Goal: Complete application form

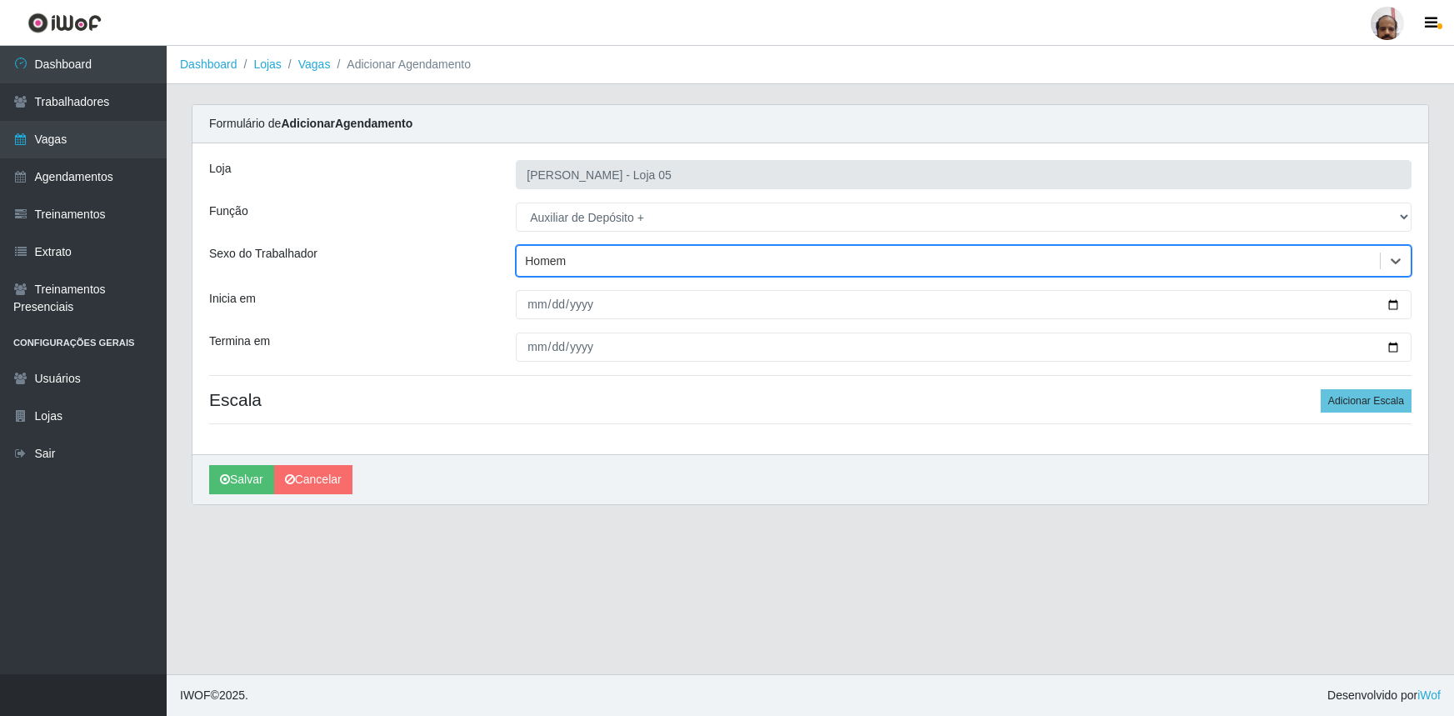
select select "110"
click at [1392, 300] on input "Inicia em" at bounding box center [964, 304] width 896 height 29
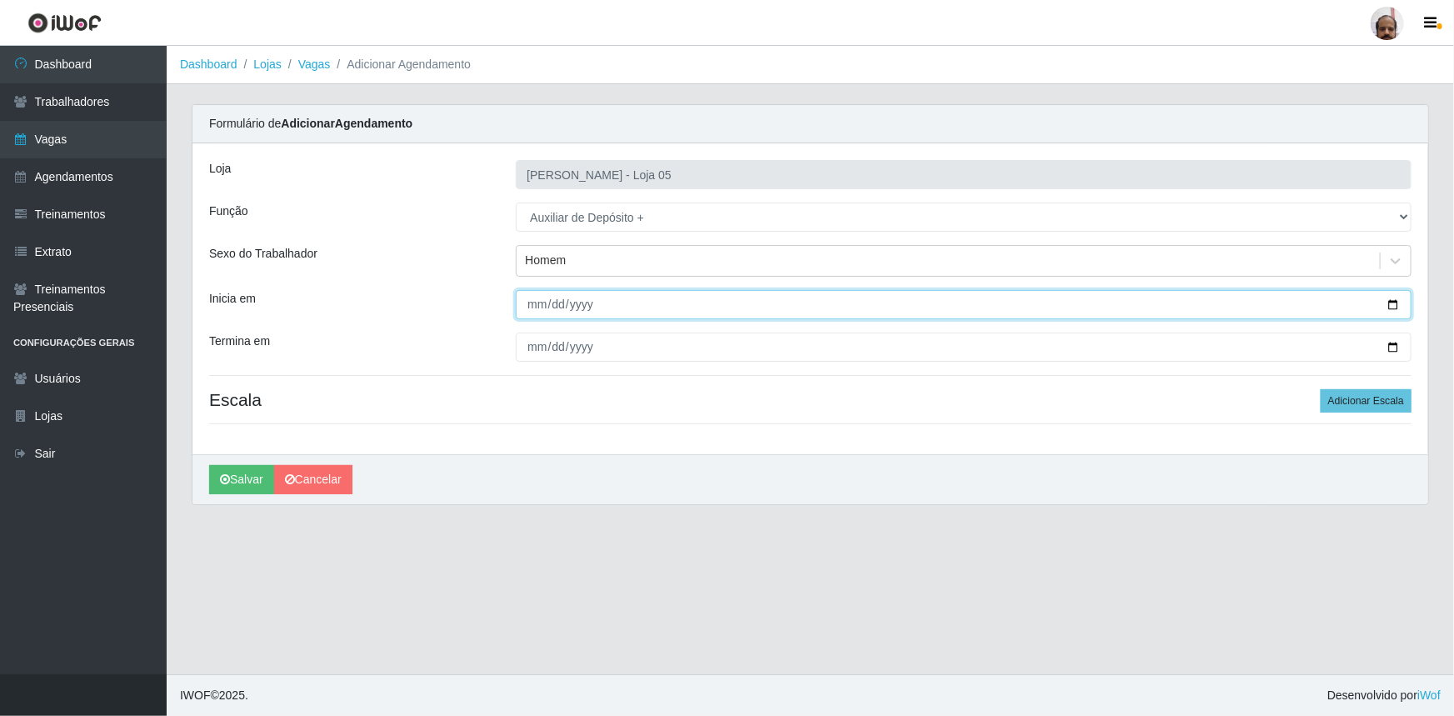
type input "[DATE]"
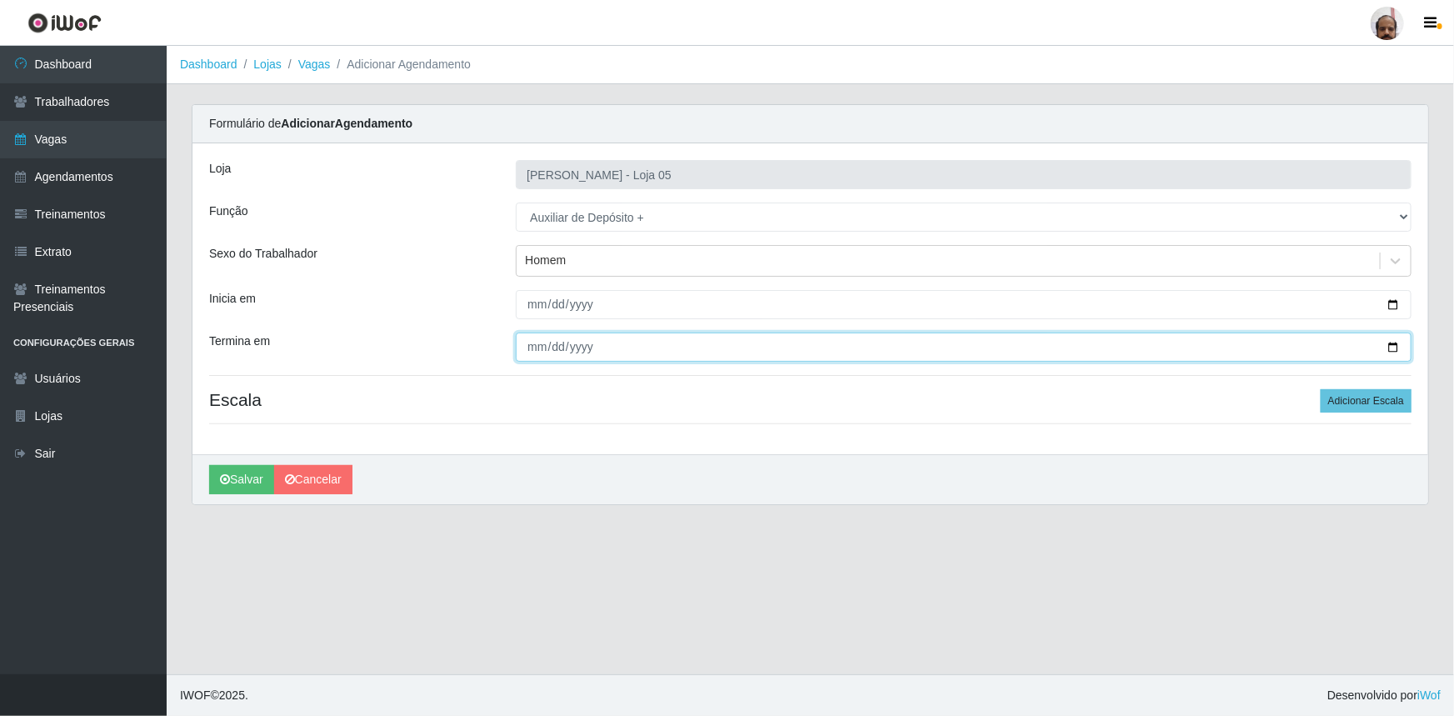
click at [1399, 344] on input "Termina em" at bounding box center [964, 347] width 896 height 29
type input "[DATE]"
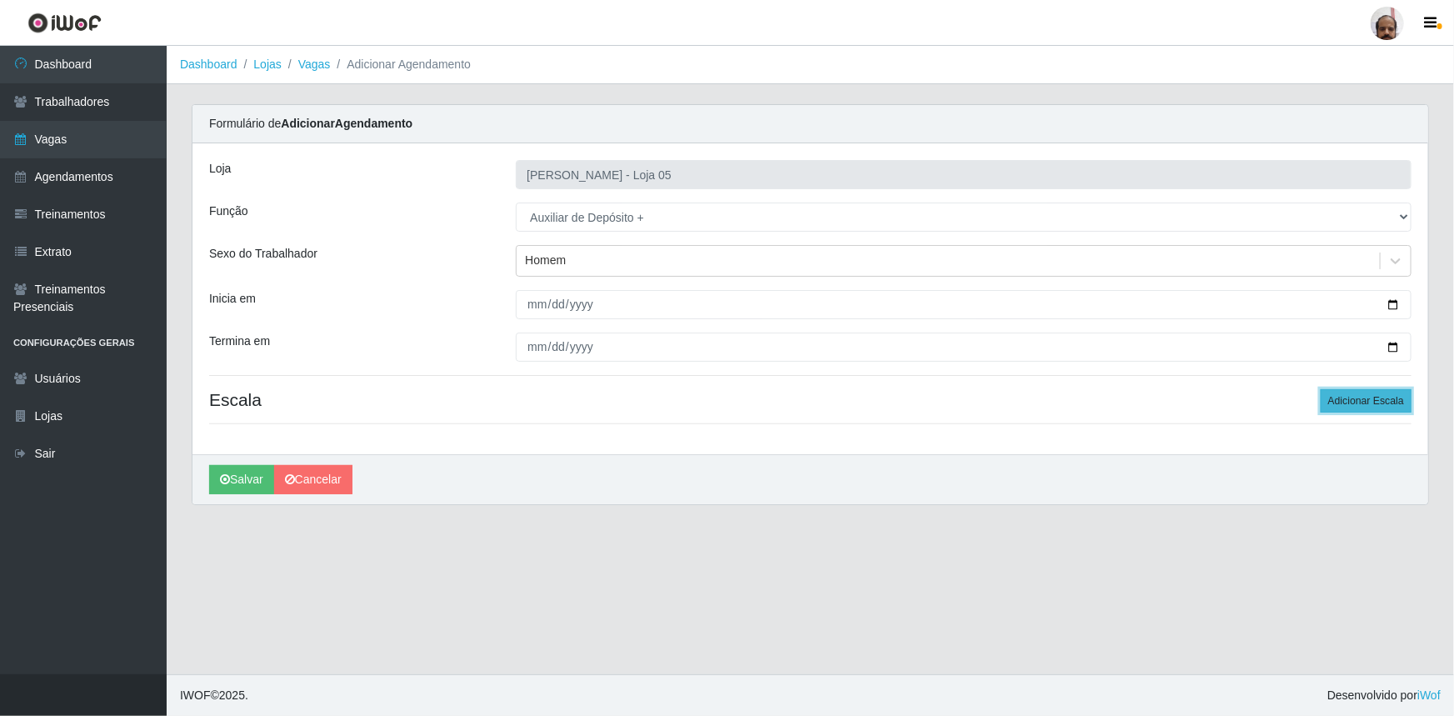
click at [1359, 391] on button "Adicionar Escala" at bounding box center [1366, 400] width 91 height 23
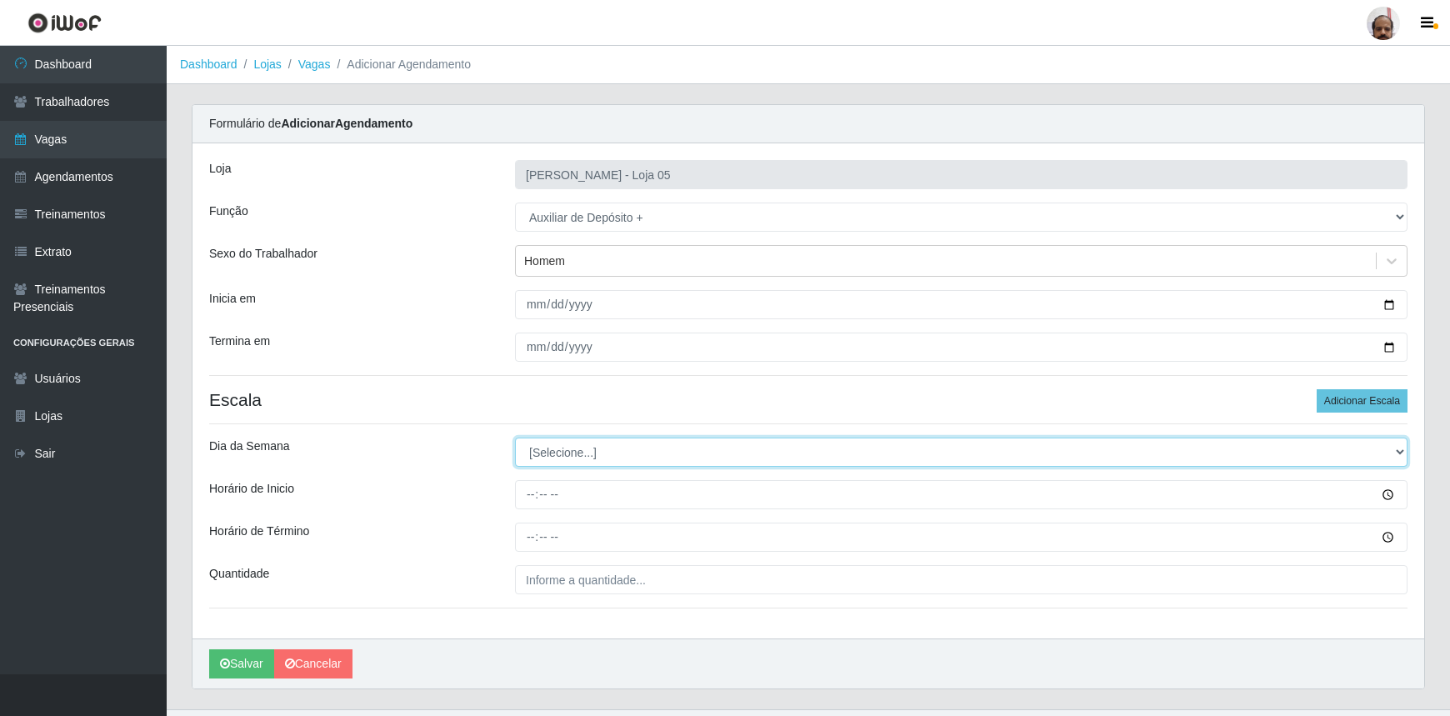
click at [1398, 451] on select "[Selecione...] Segunda Terça Quarta Quinta Sexta Sábado Domingo" at bounding box center [961, 452] width 893 height 29
select select "4"
click at [515, 438] on select "[Selecione...] Segunda Terça Quarta Quinta Sexta Sábado Domingo" at bounding box center [961, 452] width 893 height 29
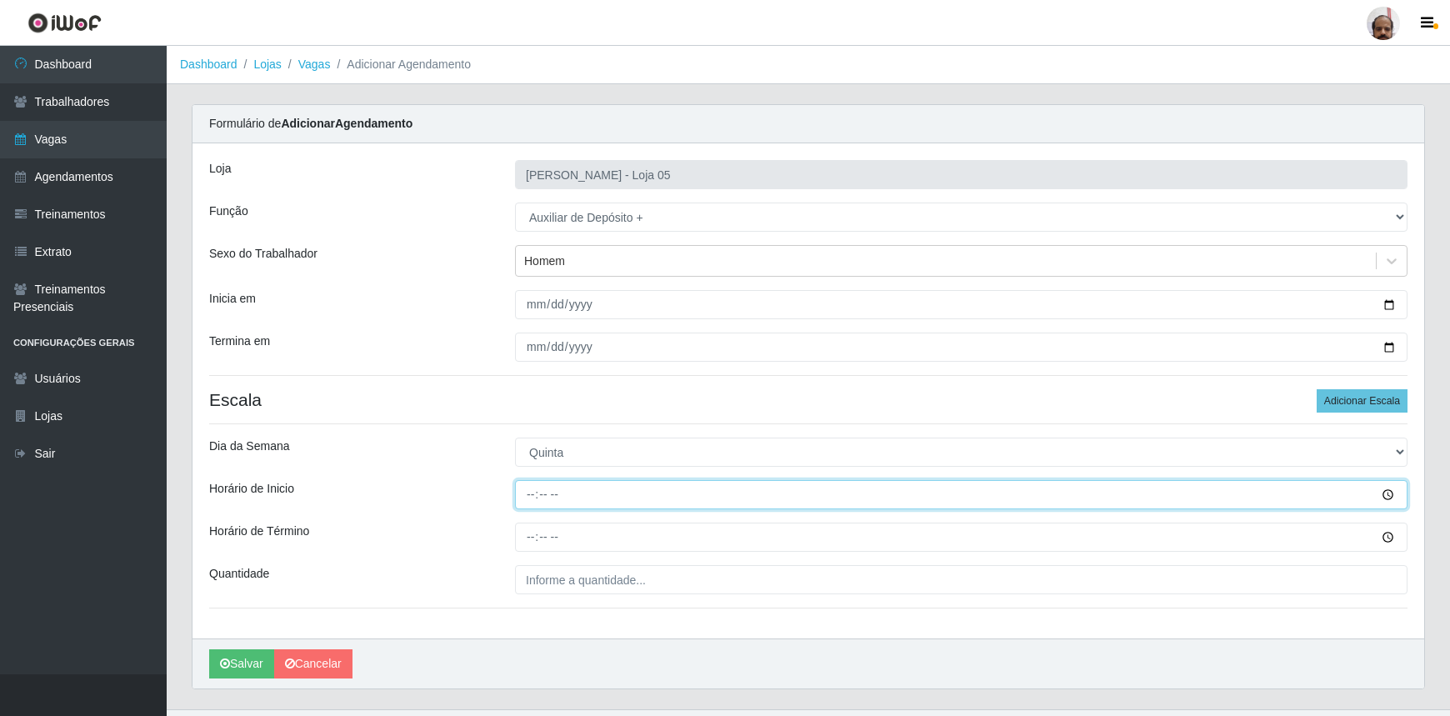
click at [528, 500] on input "Horário de Inicio" at bounding box center [961, 494] width 893 height 29
type input "05:00"
type input "23:00"
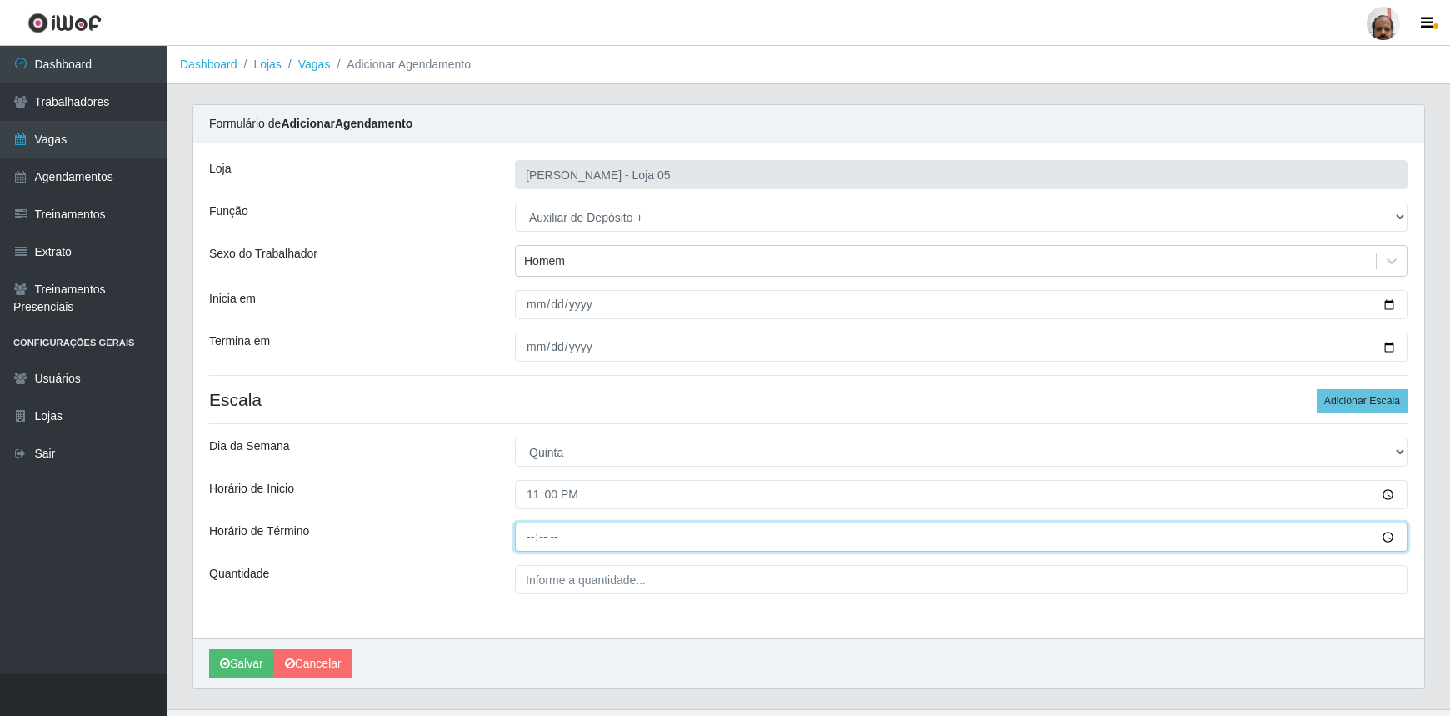
click at [529, 538] on input "Horário de Término" at bounding box center [961, 537] width 893 height 29
type input "05:00"
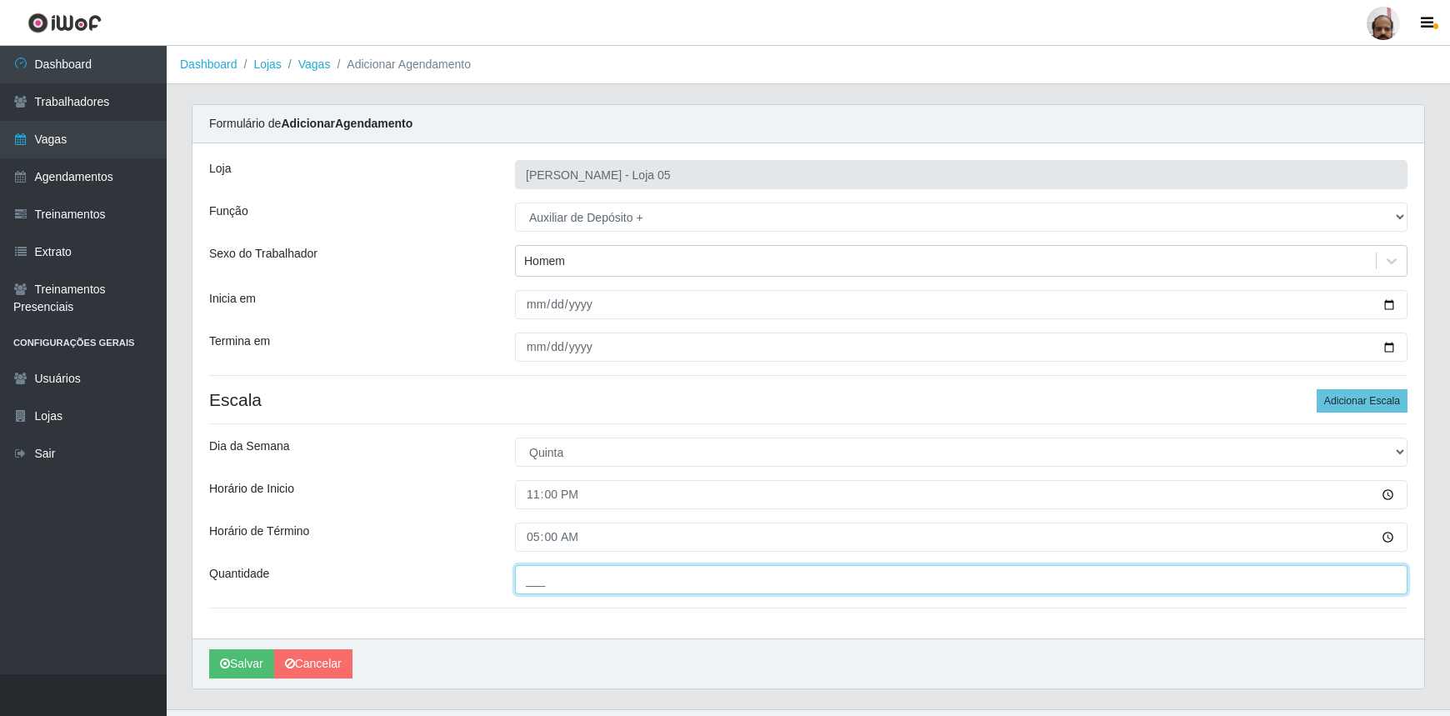
click at [603, 578] on input "___" at bounding box center [961, 579] width 893 height 29
drag, startPoint x: 532, startPoint y: 578, endPoint x: 483, endPoint y: 583, distance: 48.7
click at [474, 577] on div "Quantidade 2__" at bounding box center [808, 579] width 1223 height 29
type input "4__"
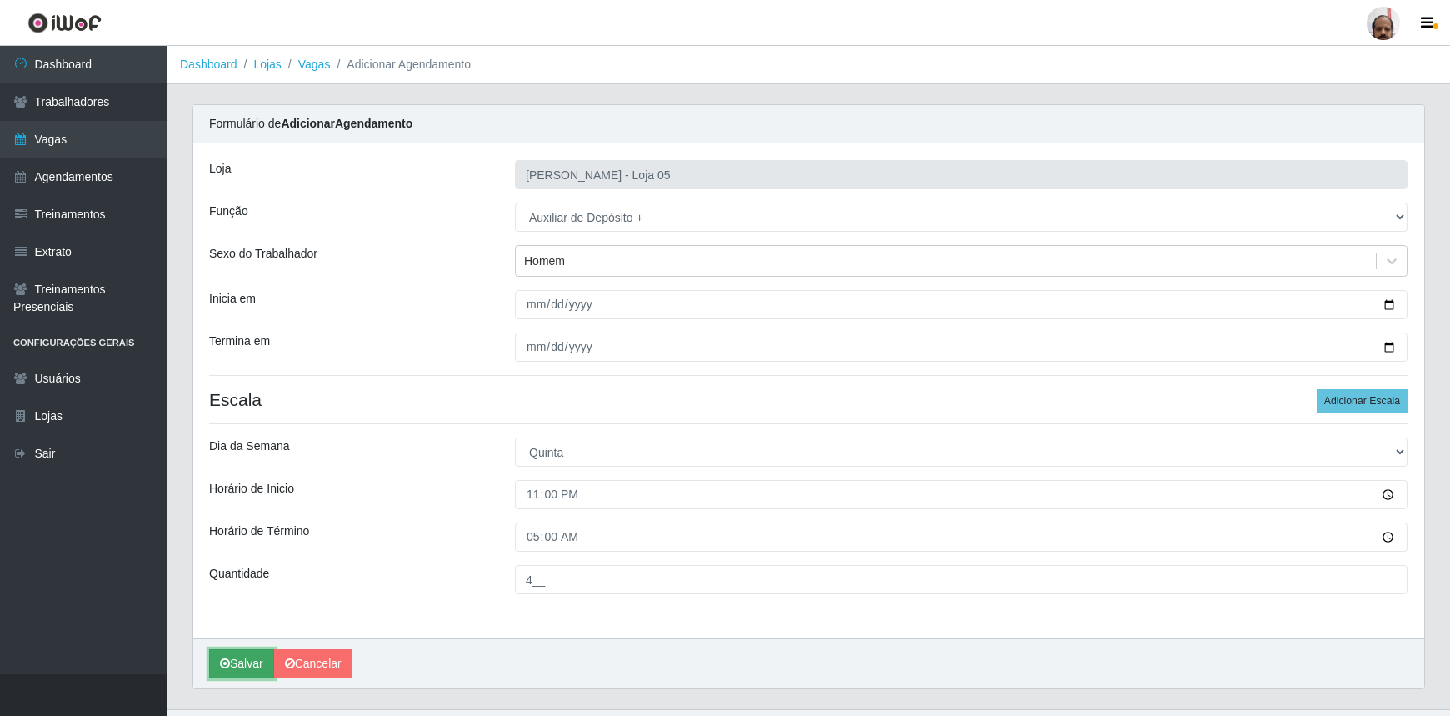
click at [233, 662] on button "Salvar" at bounding box center [241, 663] width 65 height 29
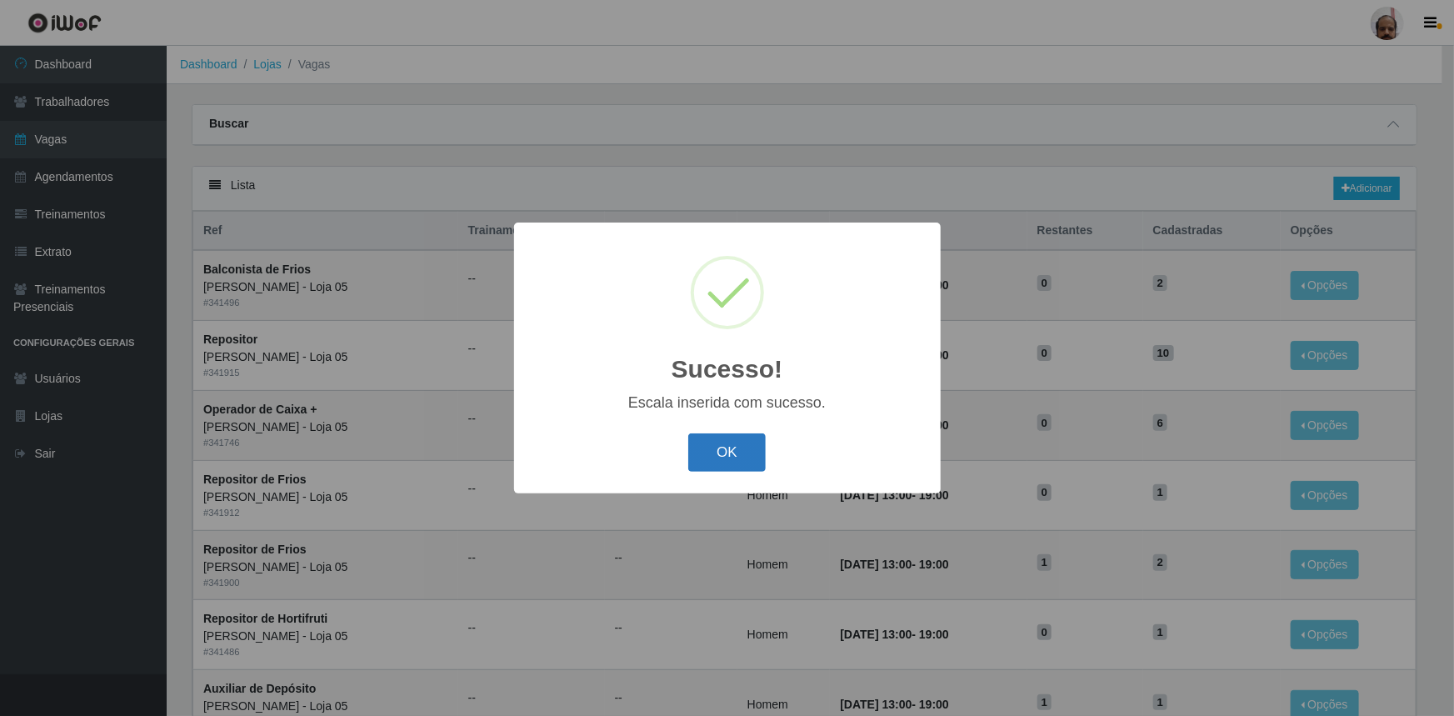
click at [712, 458] on button "OK" at bounding box center [727, 452] width 78 height 39
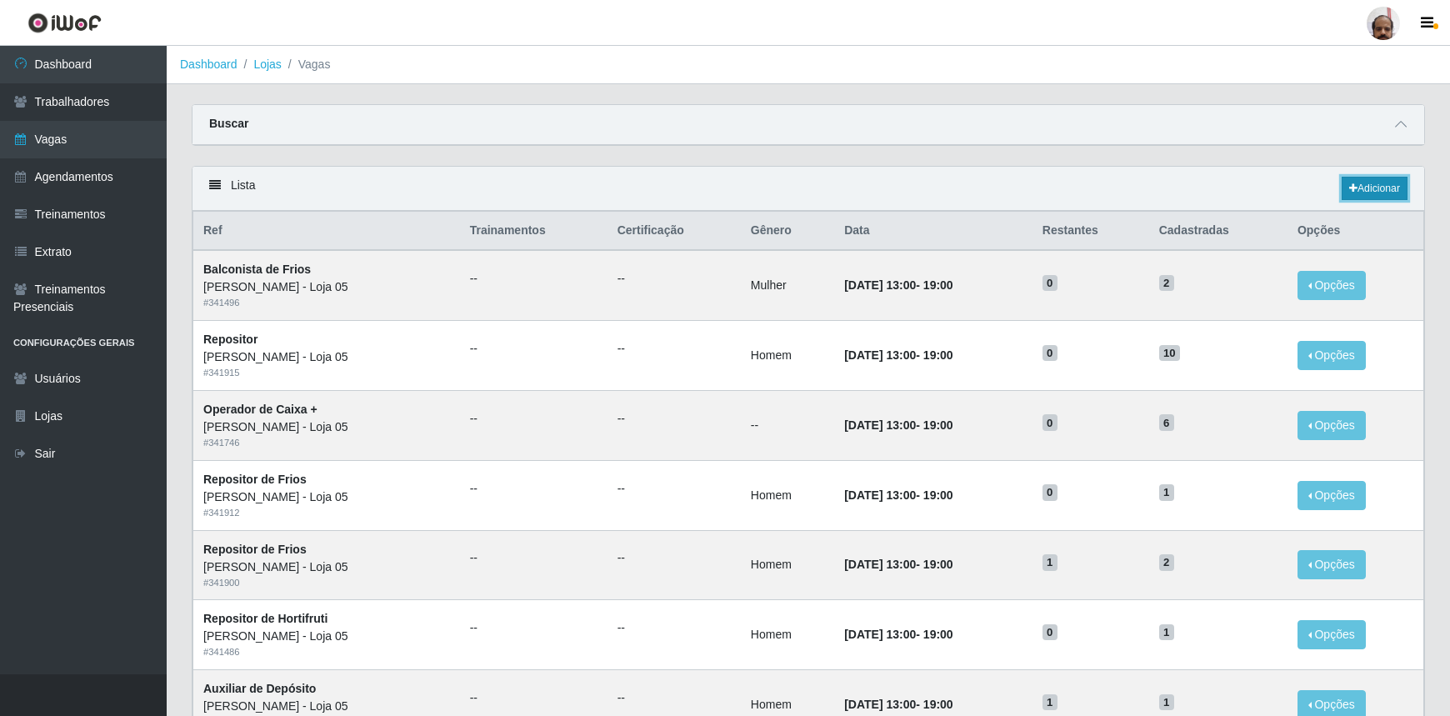
click at [1372, 186] on link "Adicionar" at bounding box center [1375, 188] width 66 height 23
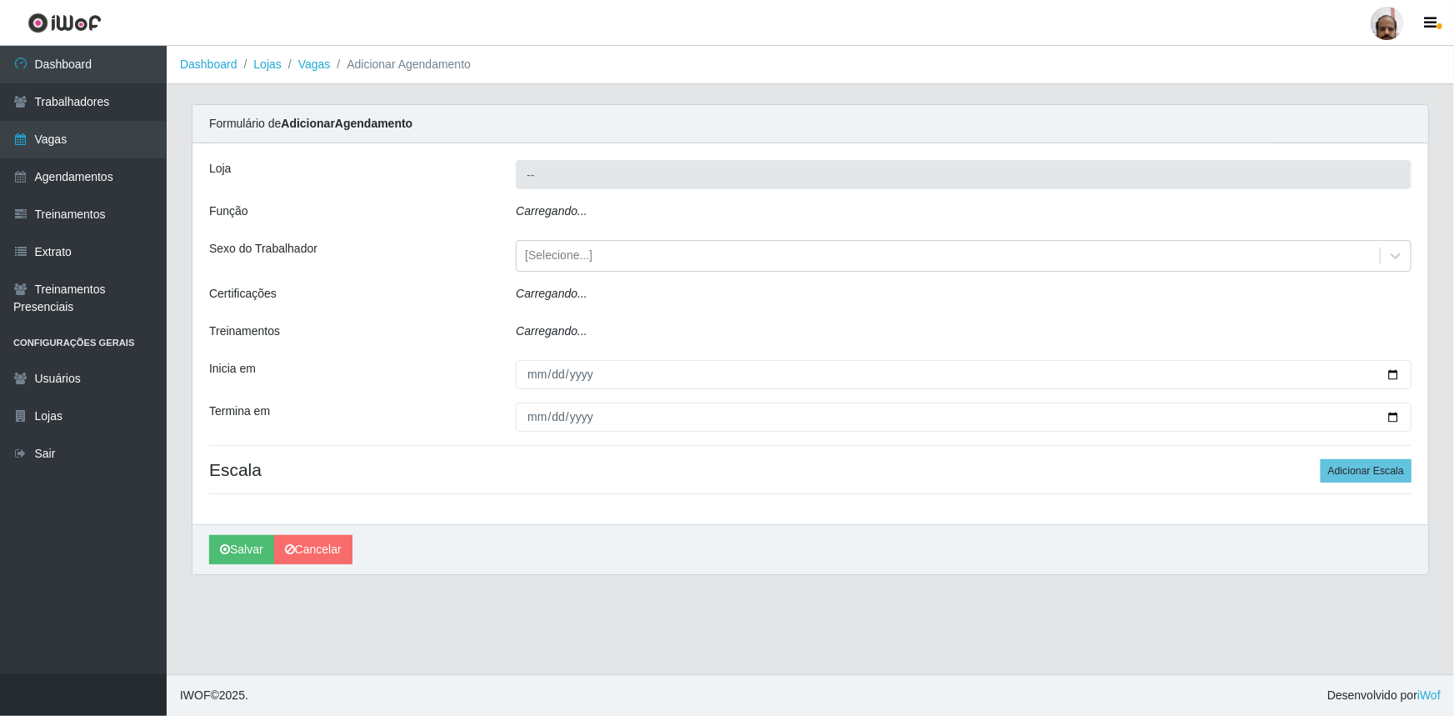
type input "[PERSON_NAME] - Loja 05"
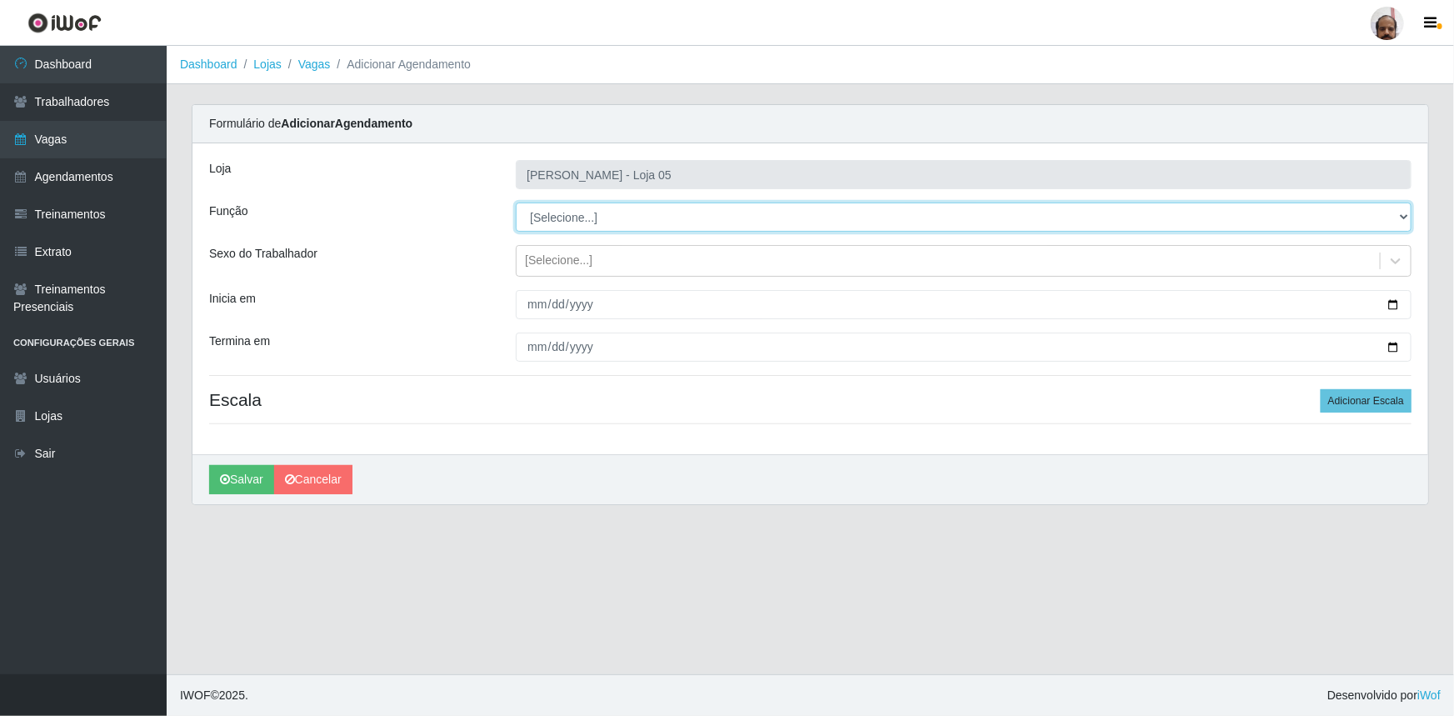
click at [1404, 208] on select "[Selecione...] ASG ASG + ASG ++ Auxiliar de Depósito Auxiliar de Depósito + Aux…" at bounding box center [964, 217] width 896 height 29
select select "110"
click at [516, 203] on select "[Selecione...] ASG ASG + ASG ++ Auxiliar de Depósito Auxiliar de Depósito + Aux…" at bounding box center [964, 217] width 896 height 29
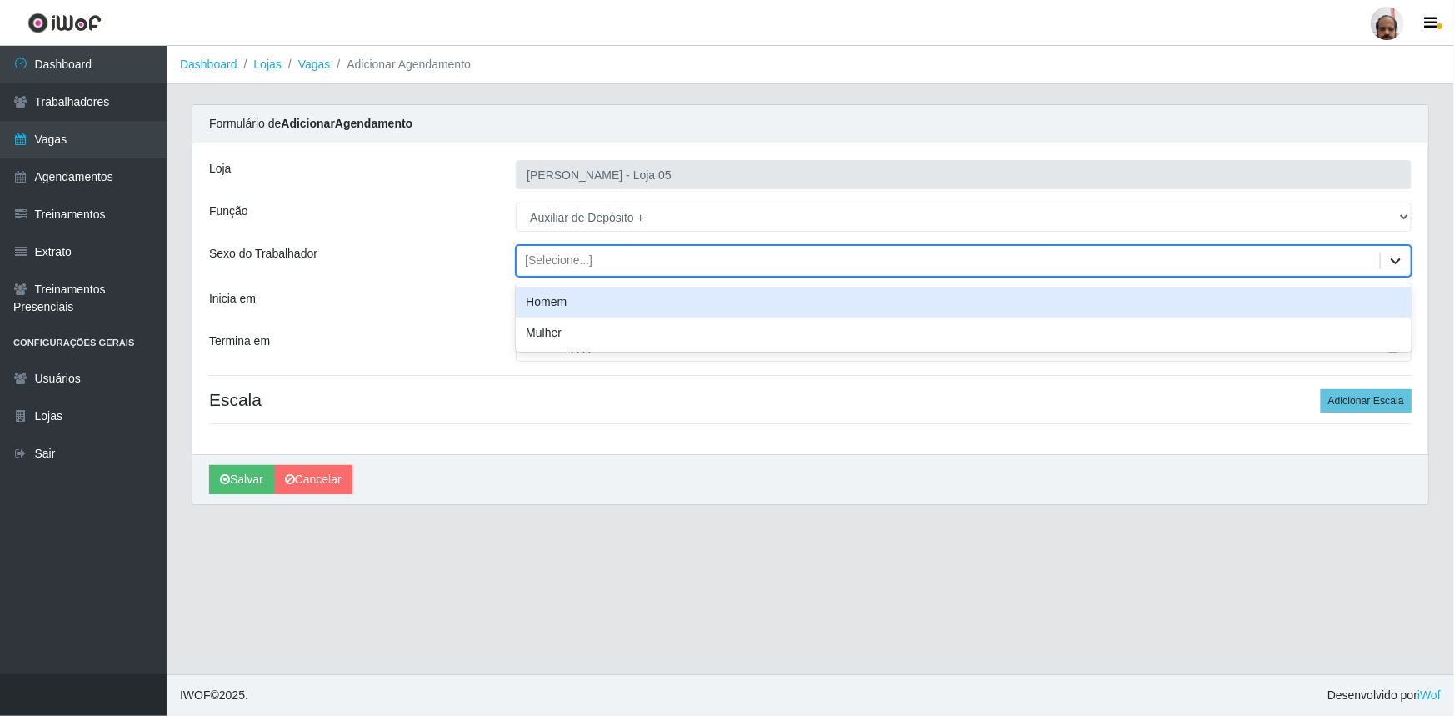
click at [1399, 268] on div at bounding box center [1396, 261] width 30 height 30
click at [636, 305] on div "Homem" at bounding box center [964, 302] width 896 height 31
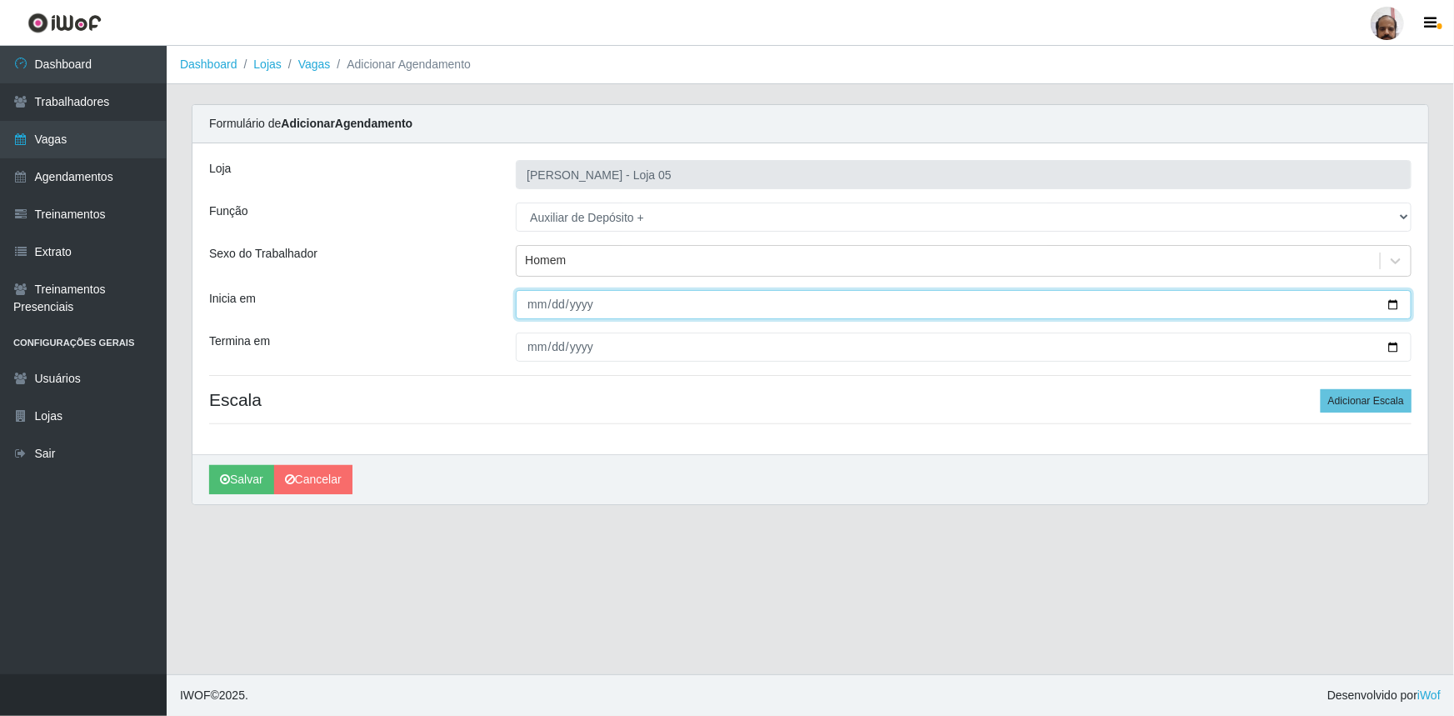
click at [1391, 304] on input "Inicia em" at bounding box center [964, 304] width 896 height 29
type input "[DATE]"
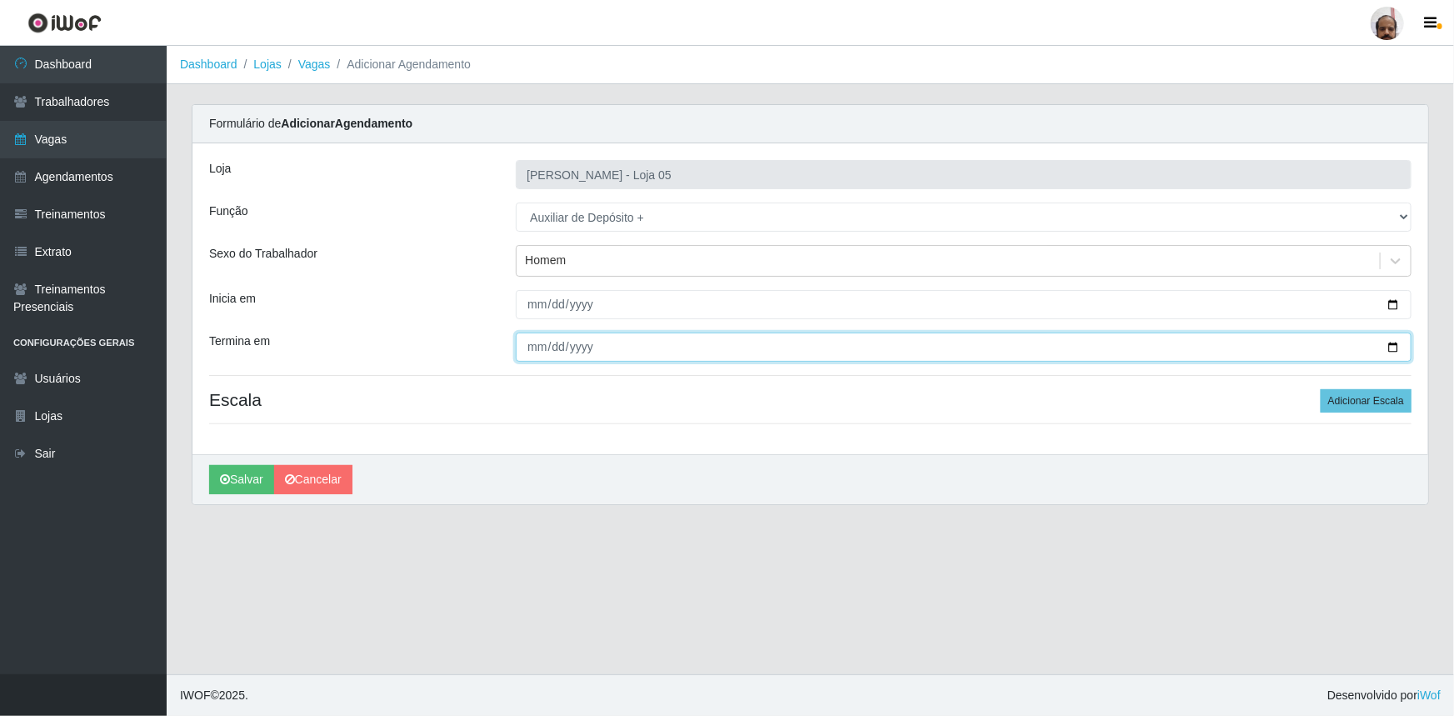
click at [1399, 348] on input "Termina em" at bounding box center [964, 347] width 896 height 29
type input "[DATE]"
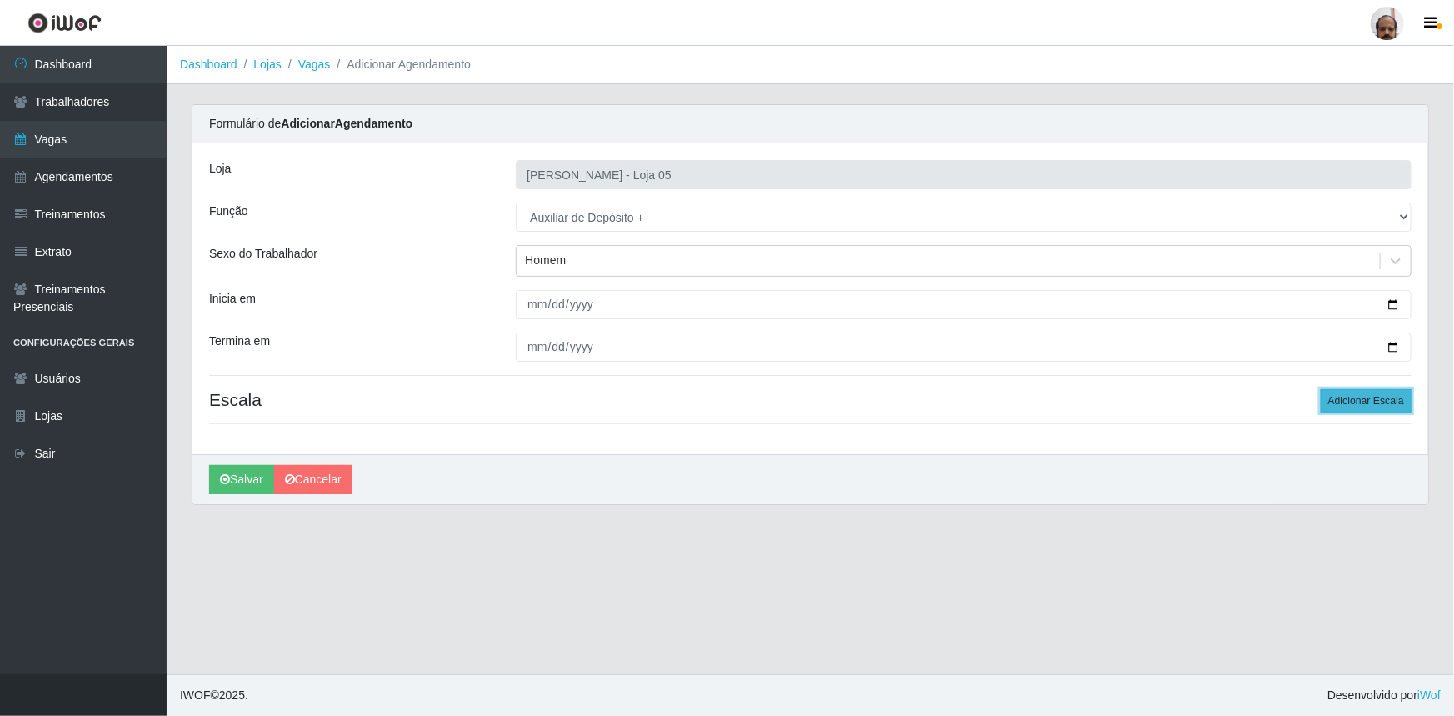
click at [1365, 398] on button "Adicionar Escala" at bounding box center [1366, 400] width 91 height 23
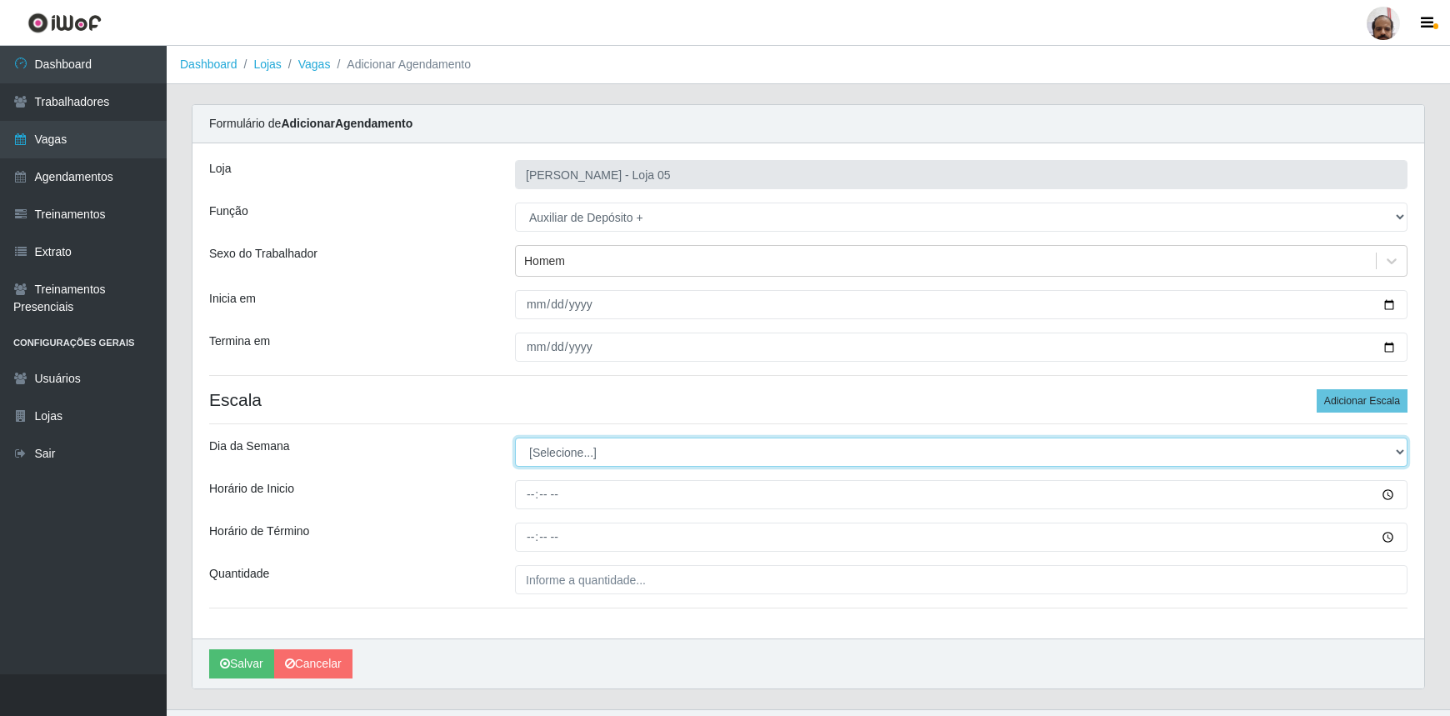
click at [1402, 452] on select "[Selecione...] Segunda Terça Quarta Quinta Sexta Sábado Domingo" at bounding box center [961, 452] width 893 height 29
select select "5"
click at [515, 438] on select "[Selecione...] Segunda Terça Quarta Quinta Sexta Sábado Domingo" at bounding box center [961, 452] width 893 height 29
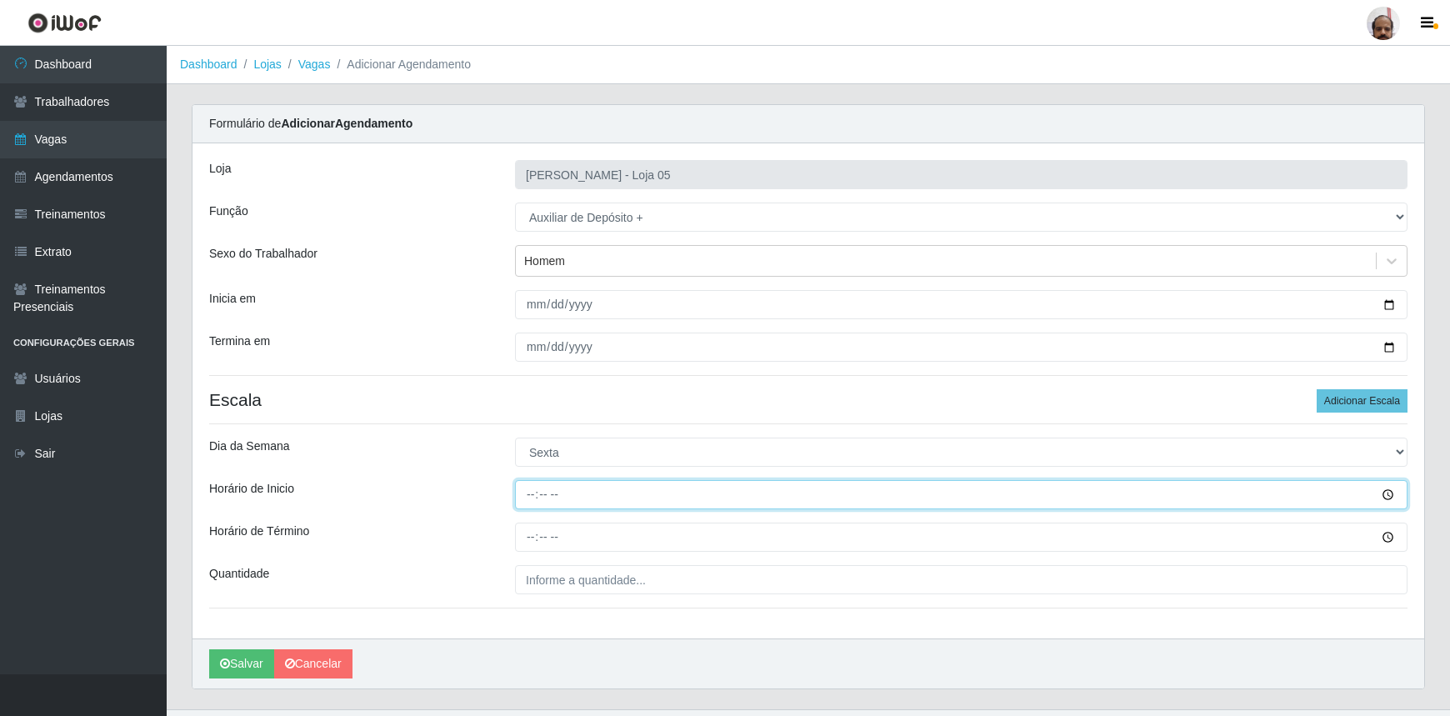
click at [539, 492] on input "Horário de Inicio" at bounding box center [961, 494] width 893 height 29
type input "23:00"
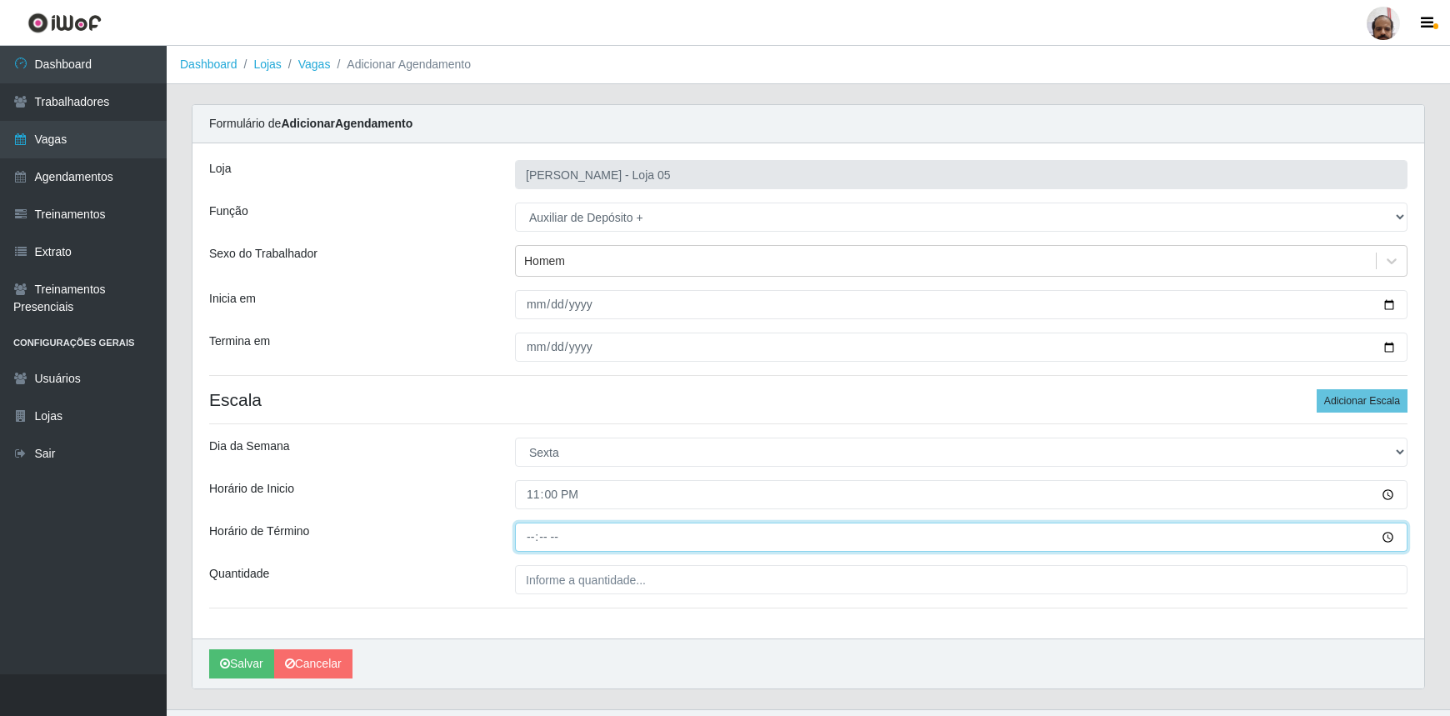
click at [537, 534] on input "Horário de Término" at bounding box center [961, 537] width 893 height 29
type input "05:00"
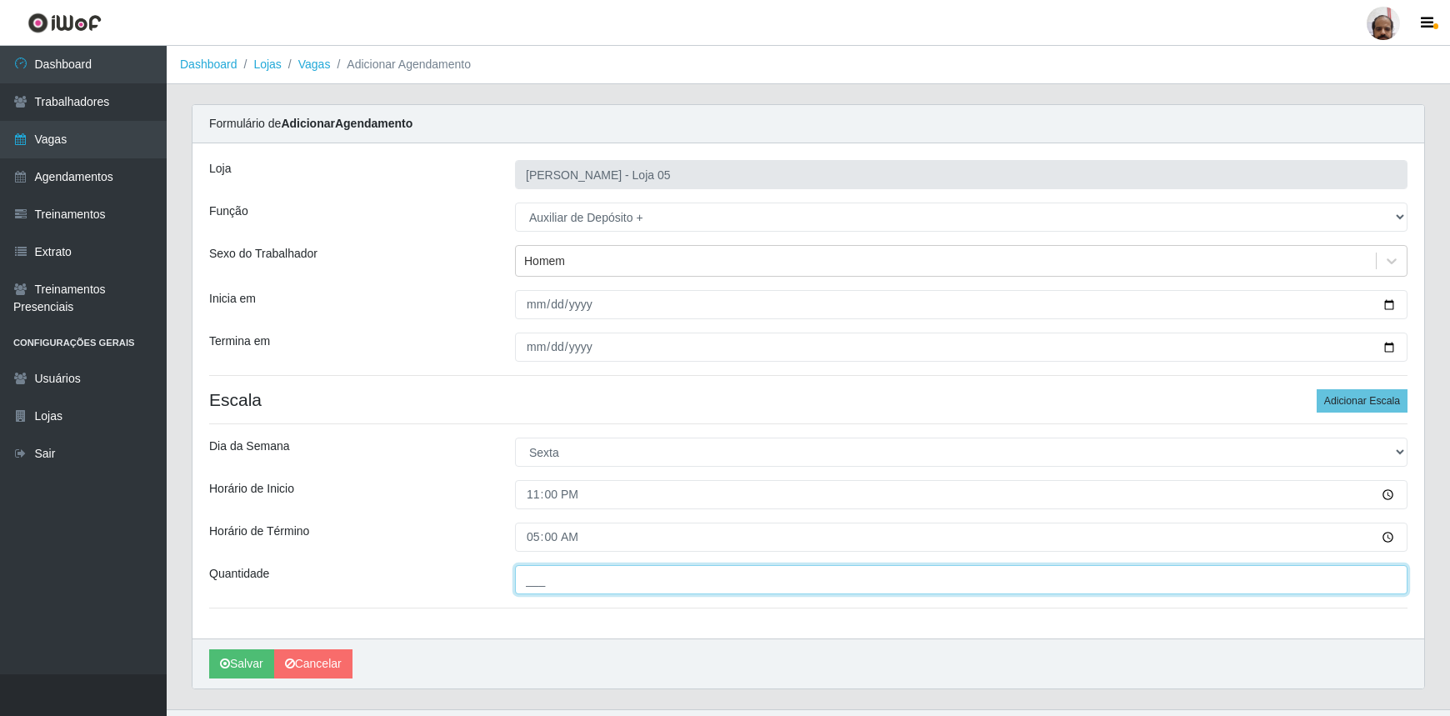
click at [568, 583] on input "___" at bounding box center [961, 579] width 893 height 29
type input "2__"
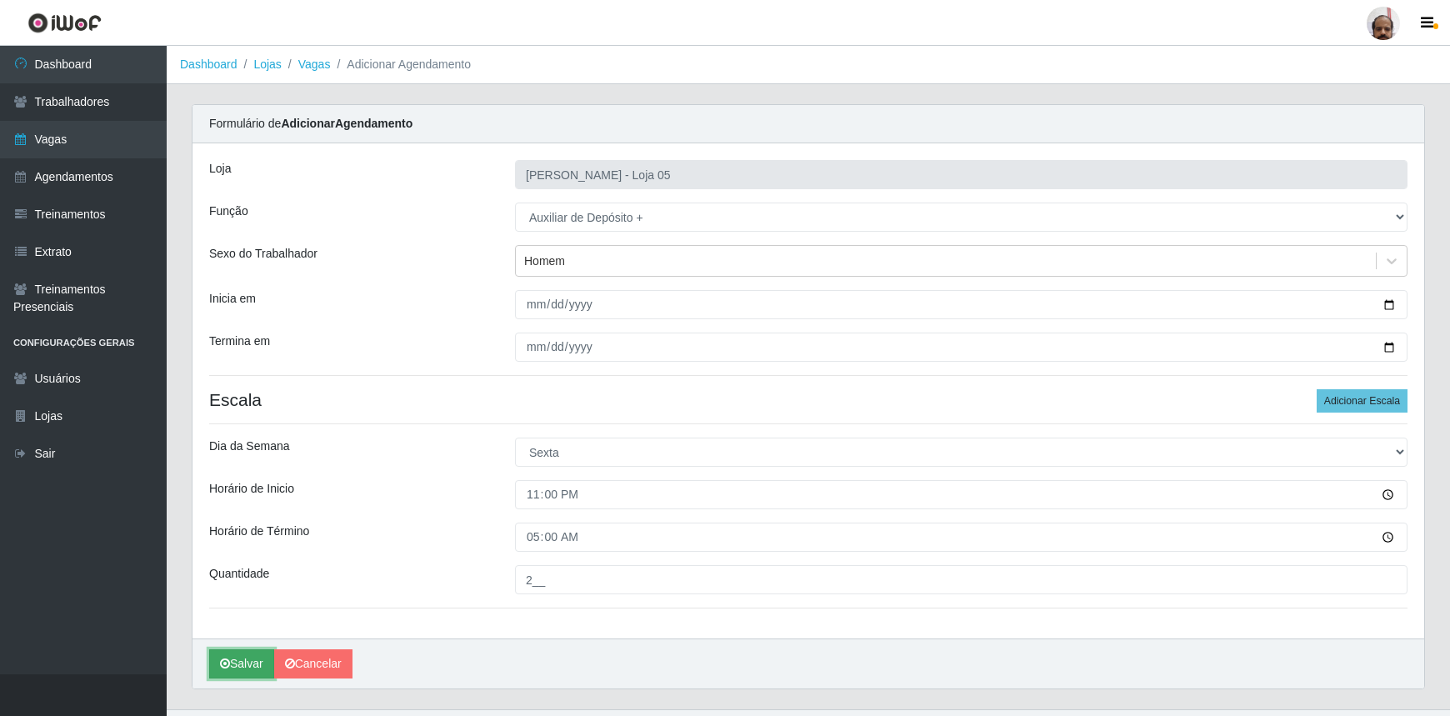
click at [241, 660] on button "Salvar" at bounding box center [241, 663] width 65 height 29
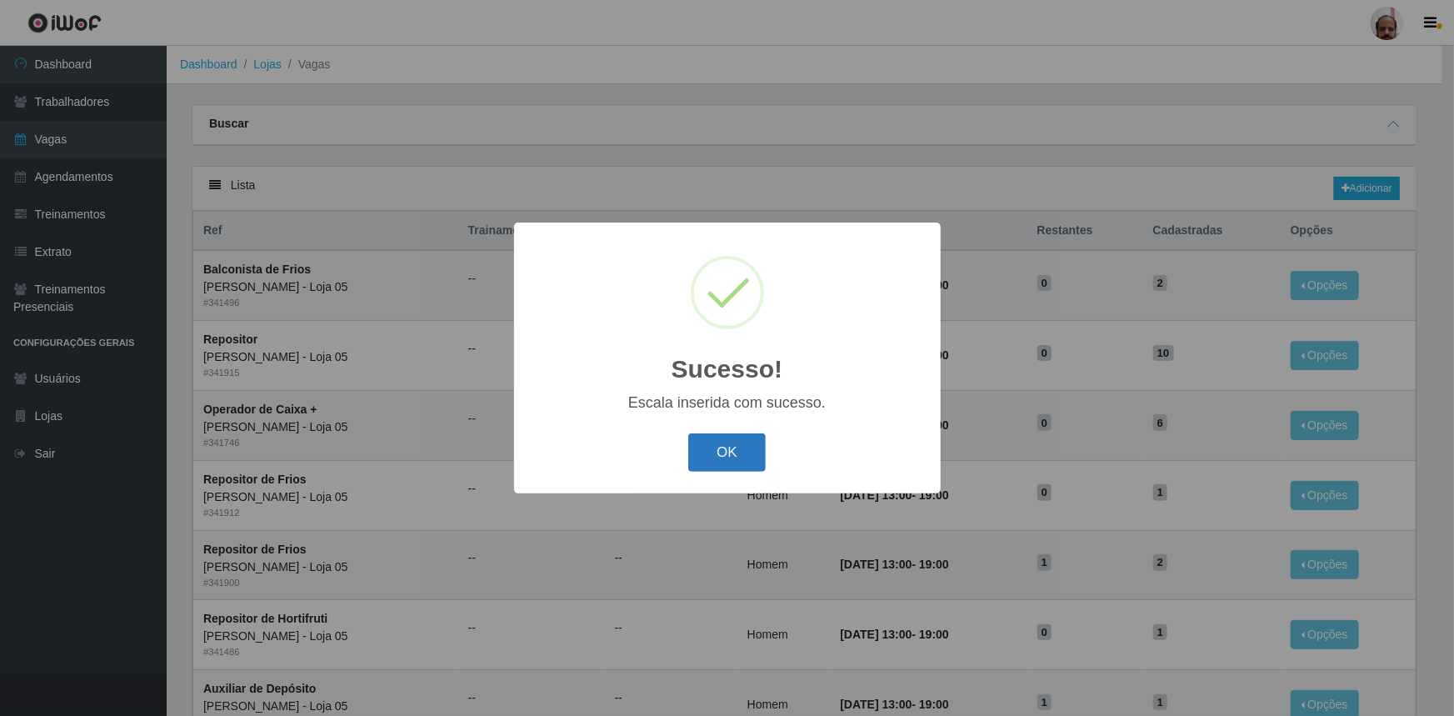
click at [737, 442] on button "OK" at bounding box center [727, 452] width 78 height 39
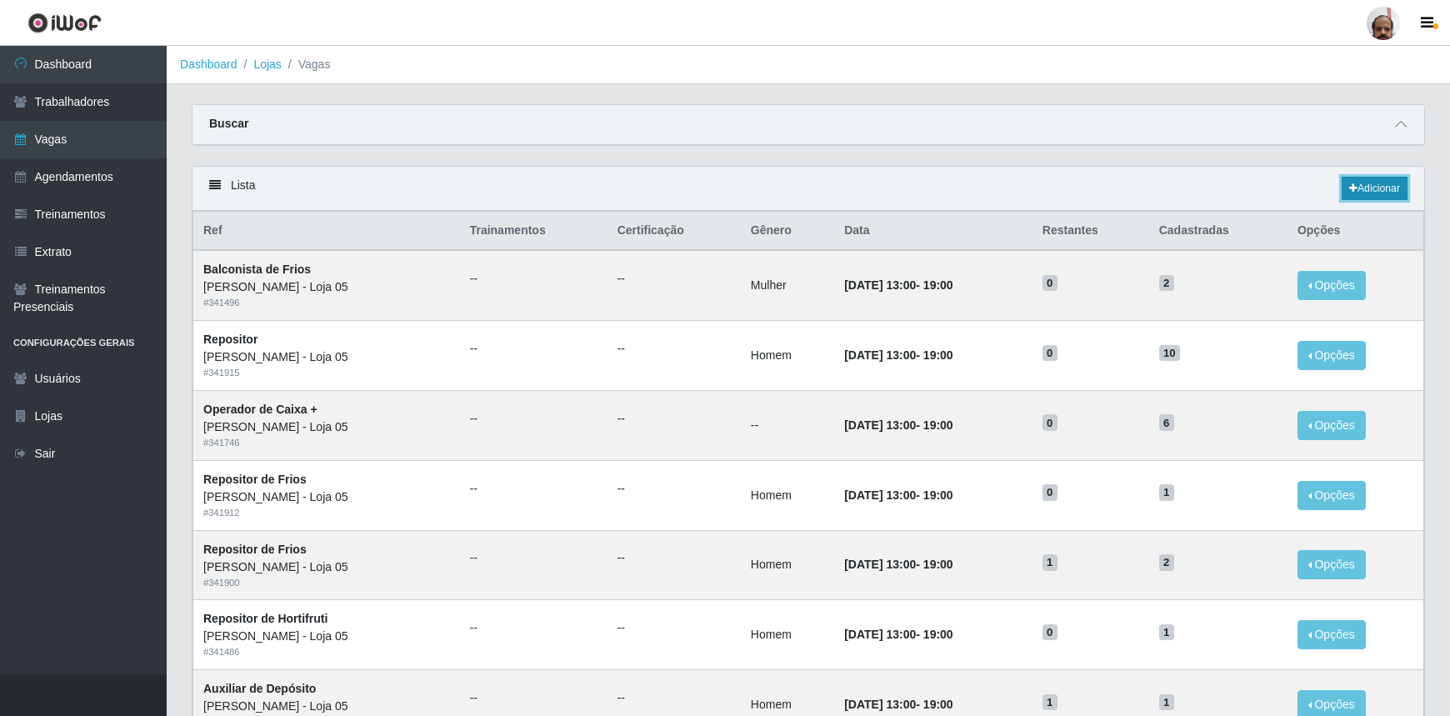
click at [1380, 189] on link "Adicionar" at bounding box center [1375, 188] width 66 height 23
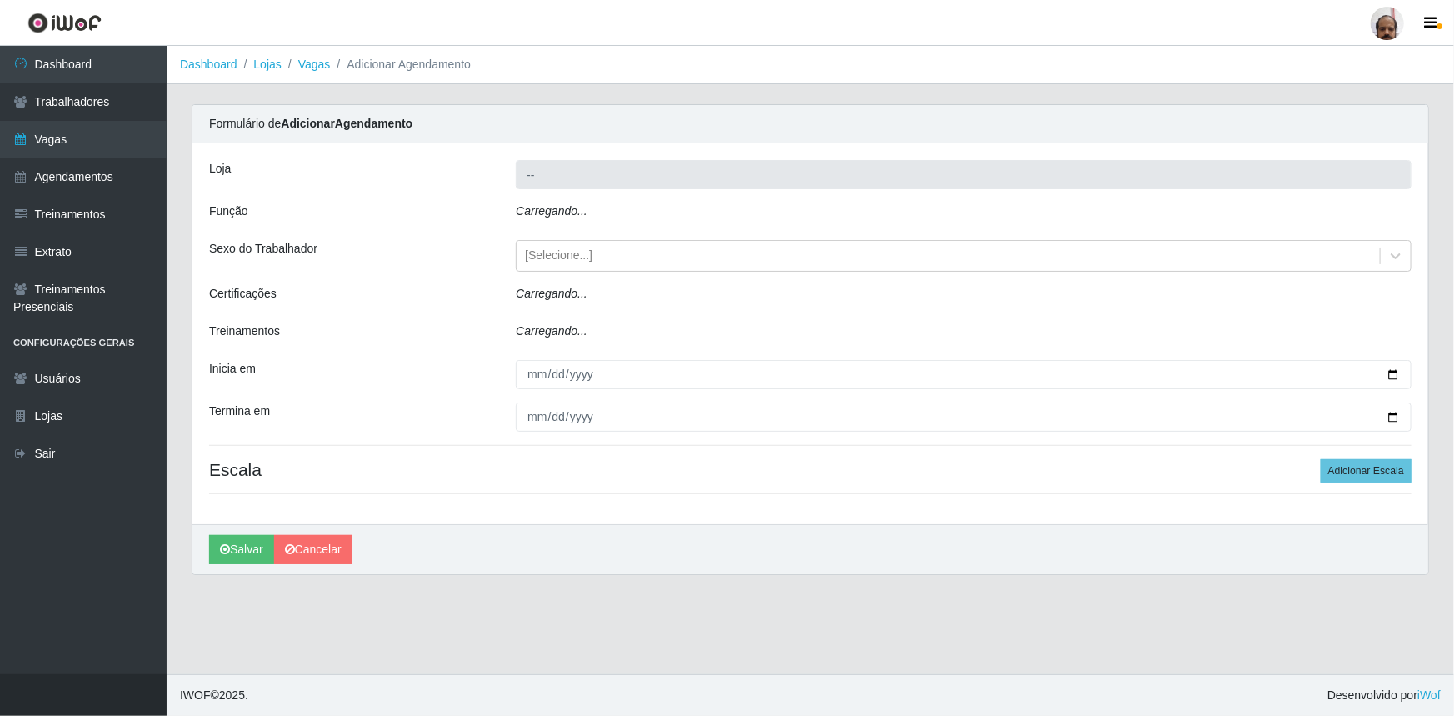
type input "[PERSON_NAME] - Loja 05"
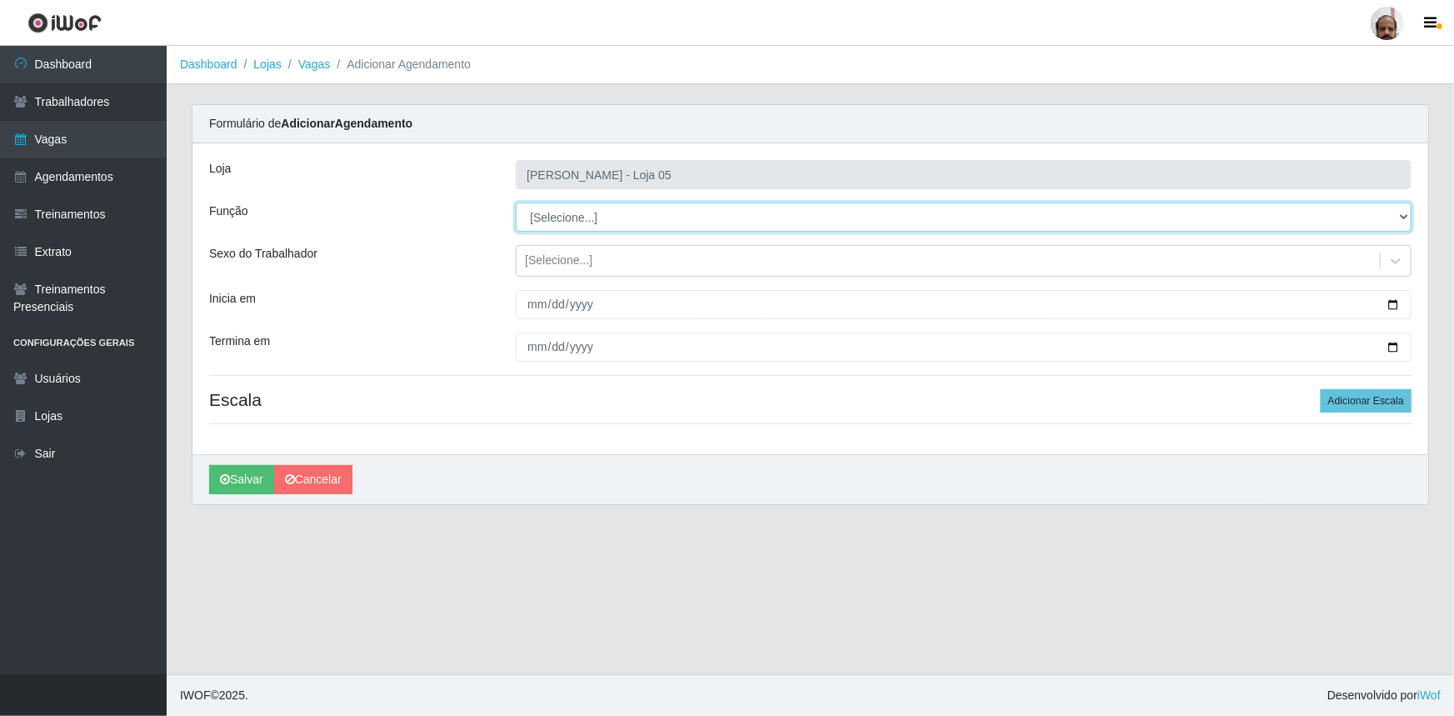
click at [1404, 217] on select "[Selecione...] ASG ASG + ASG ++ Auxiliar de Depósito Auxiliar de Depósito + Aux…" at bounding box center [964, 217] width 896 height 29
select select "82"
click at [516, 203] on select "[Selecione...] ASG ASG + ASG ++ Auxiliar de Depósito Auxiliar de Depósito + Aux…" at bounding box center [964, 217] width 896 height 29
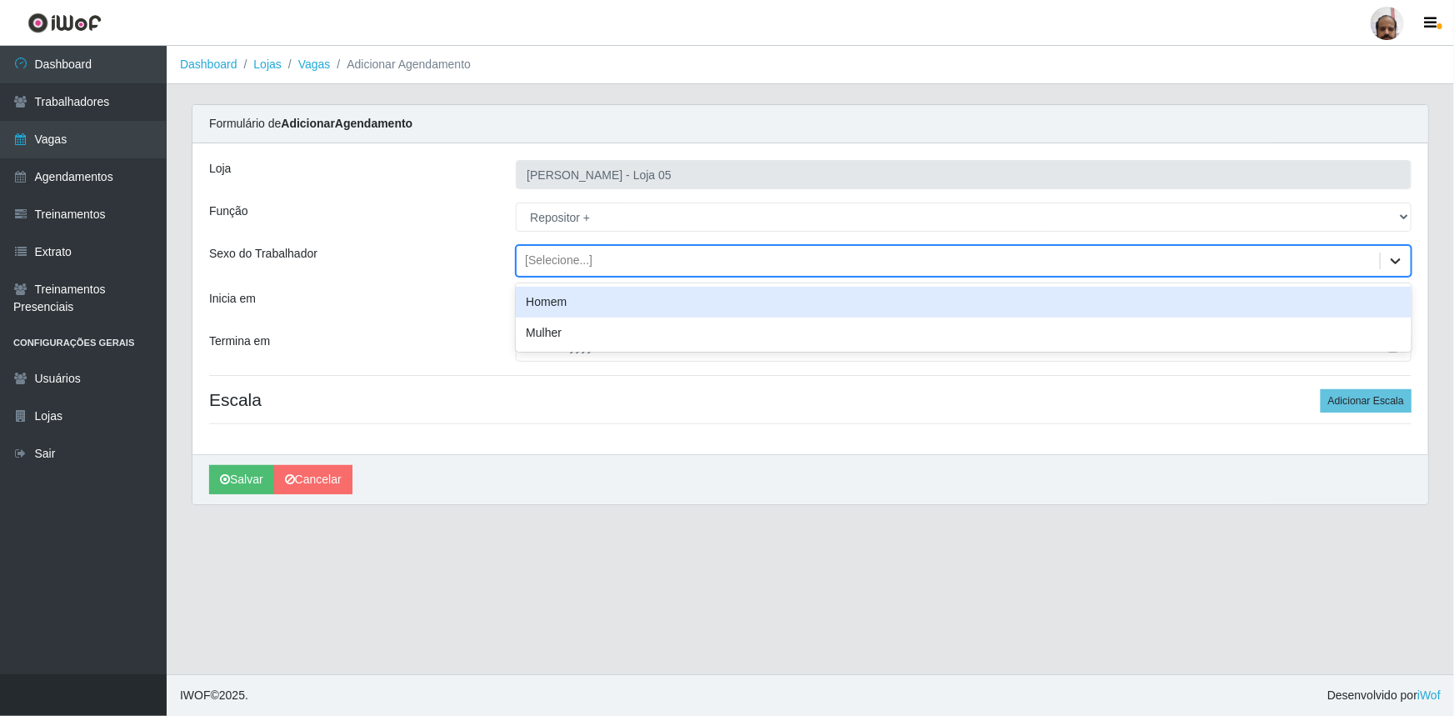
click at [1389, 263] on icon at bounding box center [1396, 261] width 17 height 17
drag, startPoint x: 538, startPoint y: 301, endPoint x: 577, endPoint y: 310, distance: 39.4
click at [539, 301] on div "Homem" at bounding box center [964, 302] width 896 height 31
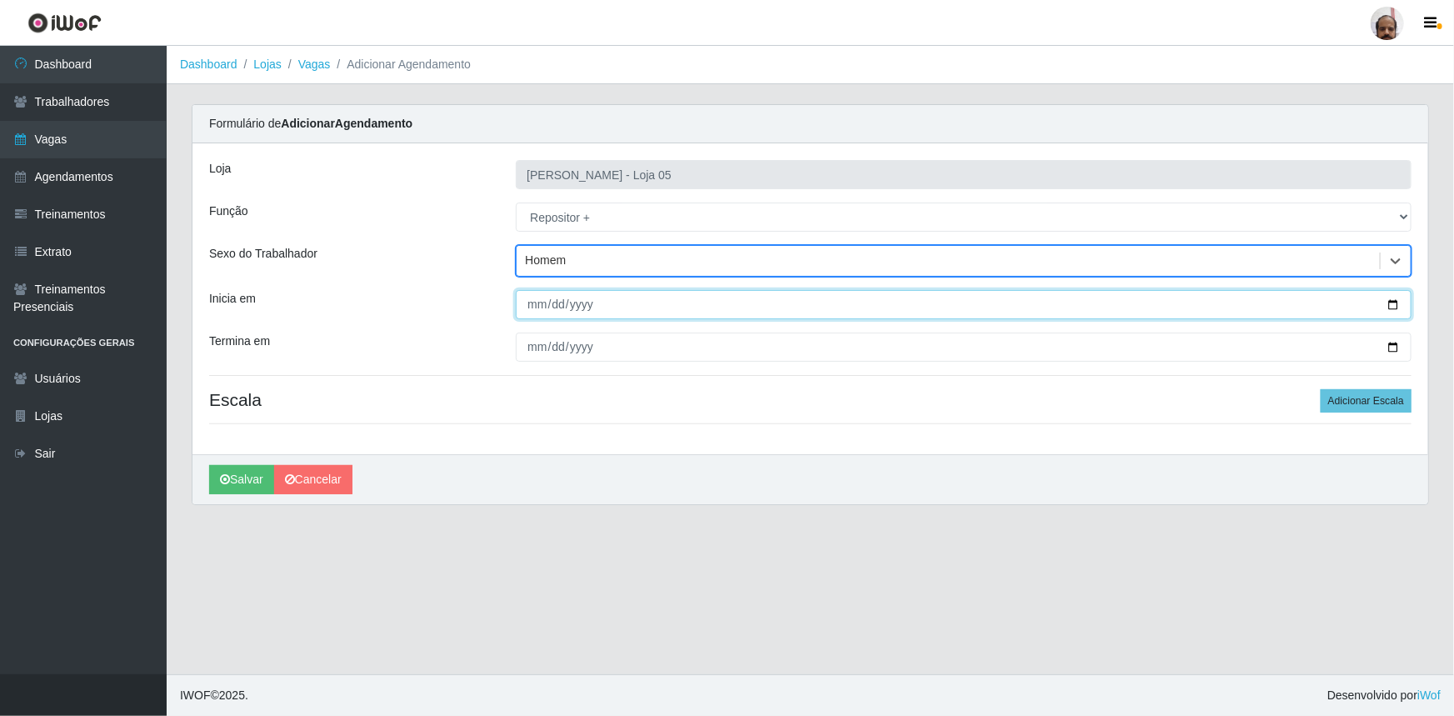
click at [1397, 308] on input "Inicia em" at bounding box center [964, 304] width 896 height 29
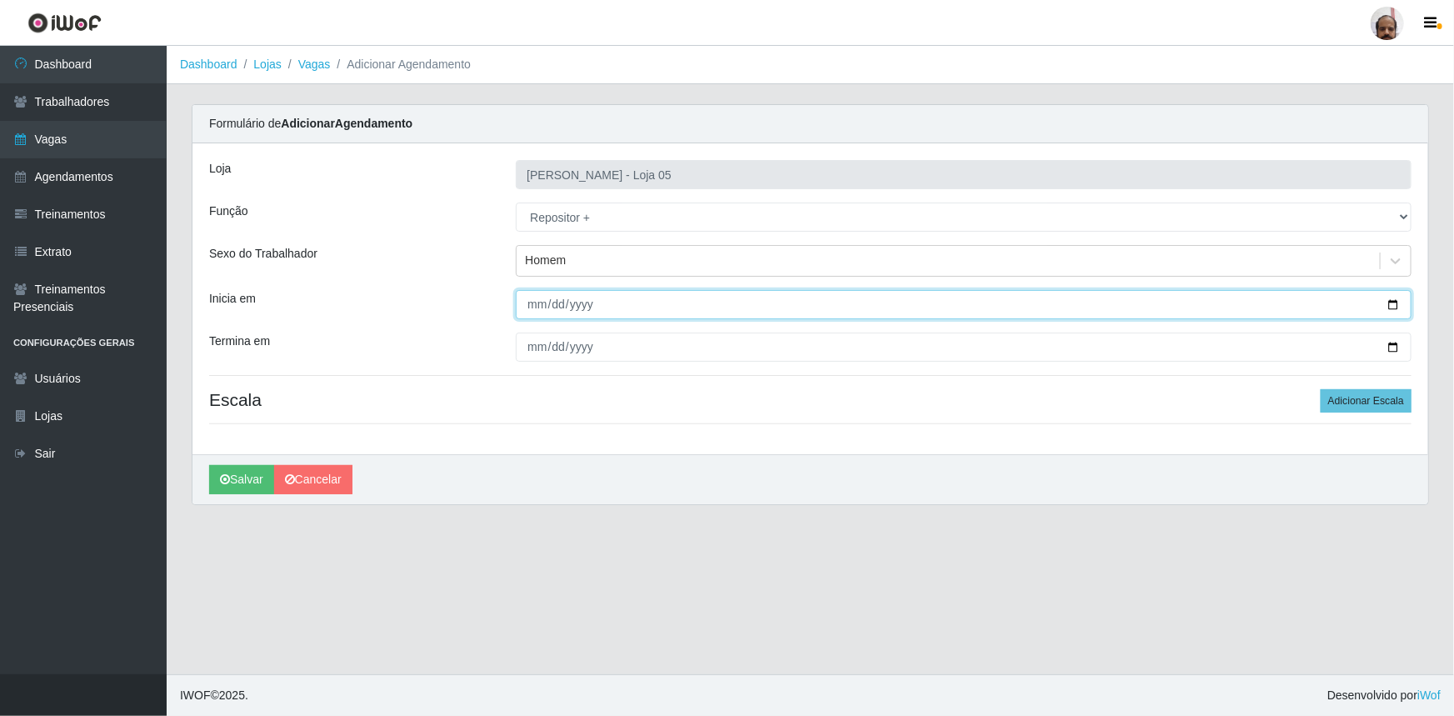
type input "[DATE]"
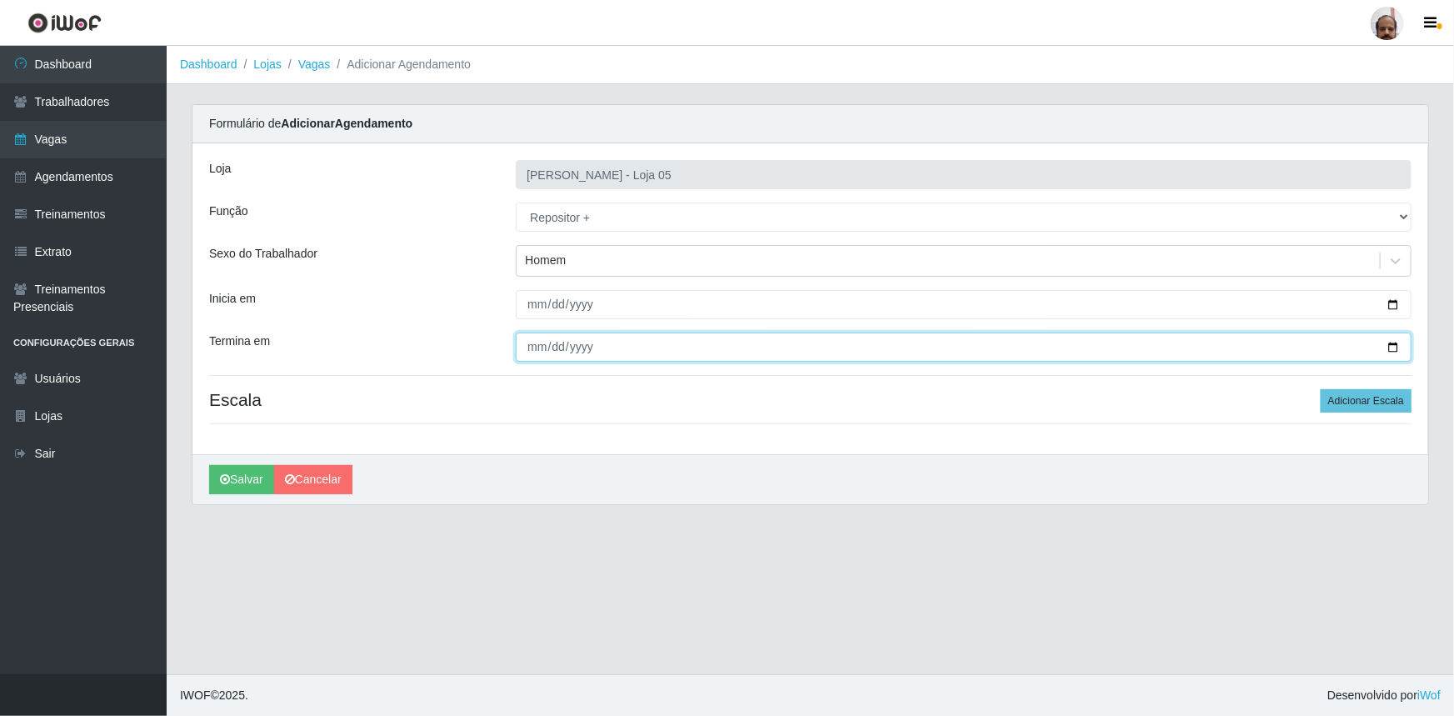
click at [1400, 346] on input "Termina em" at bounding box center [964, 347] width 896 height 29
type input "[DATE]"
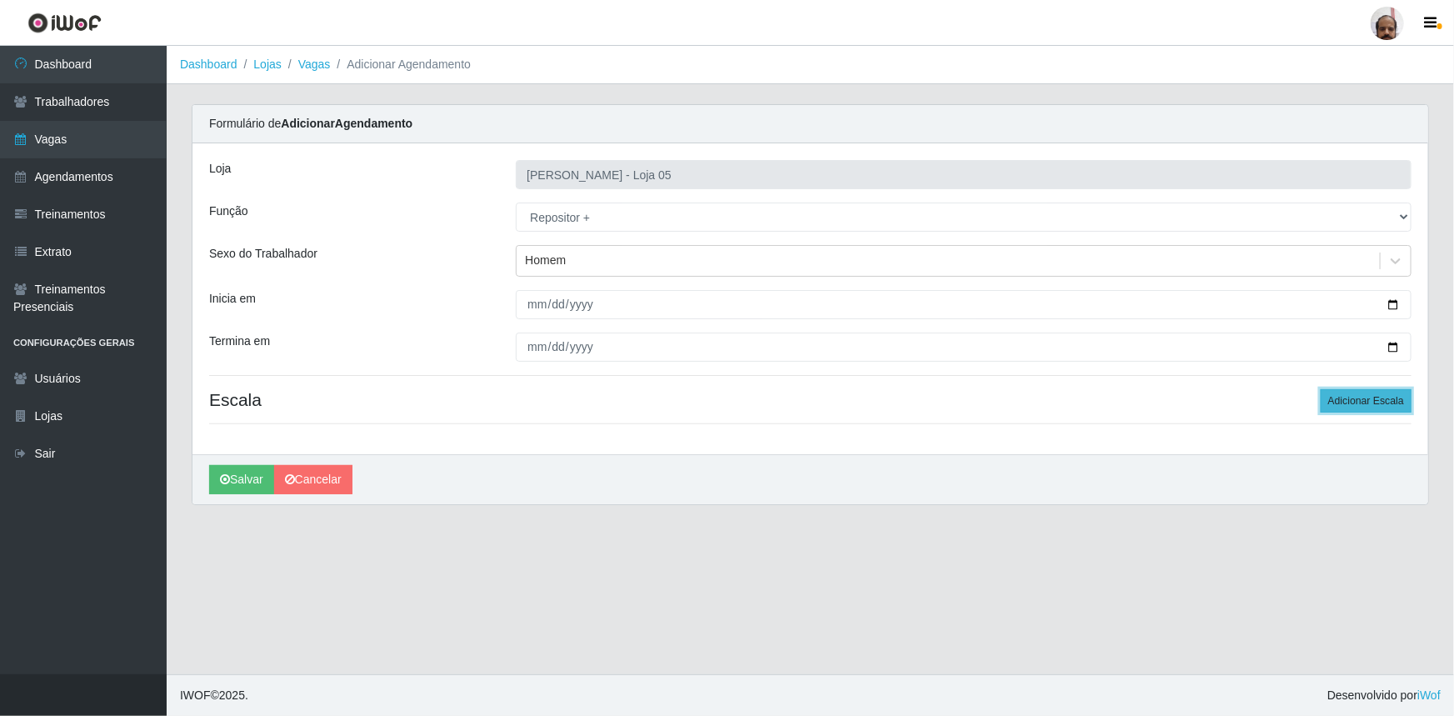
click at [1357, 400] on button "Adicionar Escala" at bounding box center [1366, 400] width 91 height 23
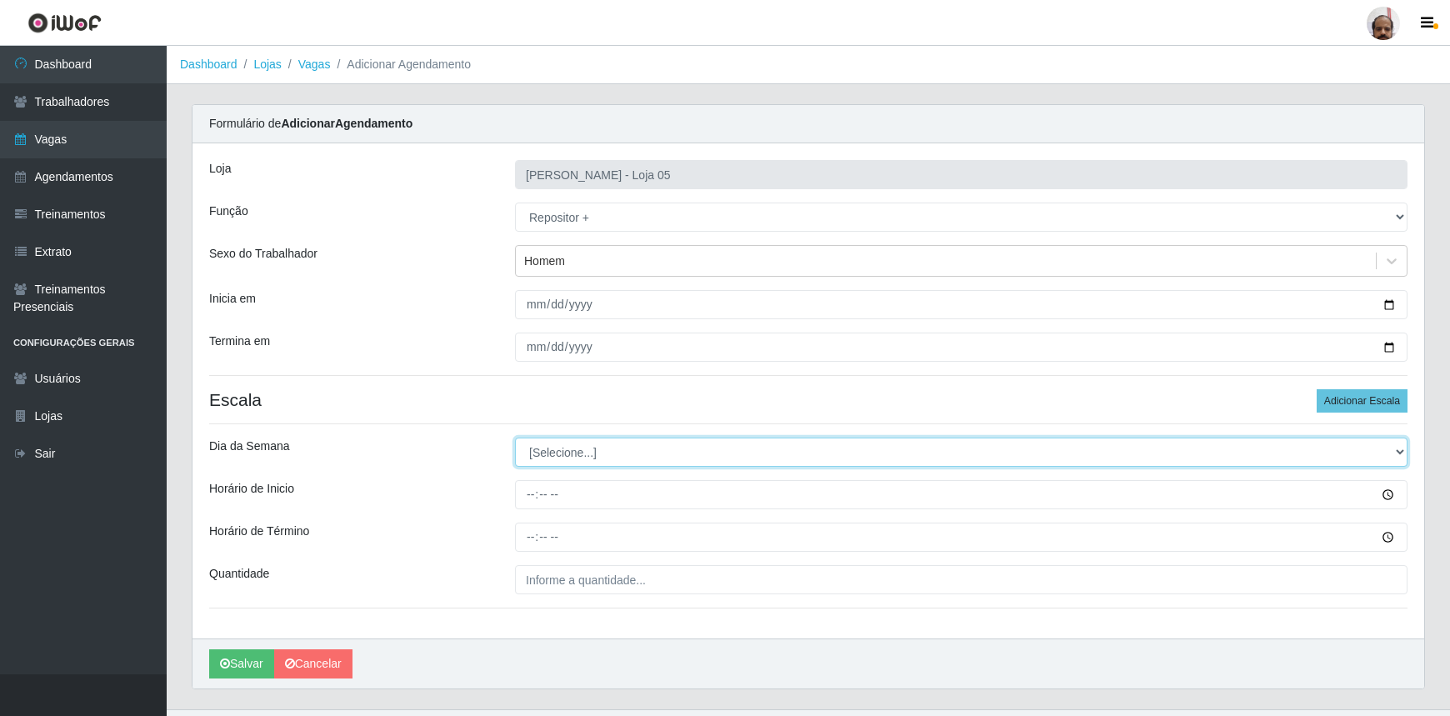
click at [1402, 456] on select "[Selecione...] Segunda Terça Quarta Quinta Sexta Sábado Domingo" at bounding box center [961, 452] width 893 height 29
select select "4"
click at [515, 438] on select "[Selecione...] Segunda Terça Quarta Quinta Sexta Sábado Domingo" at bounding box center [961, 452] width 893 height 29
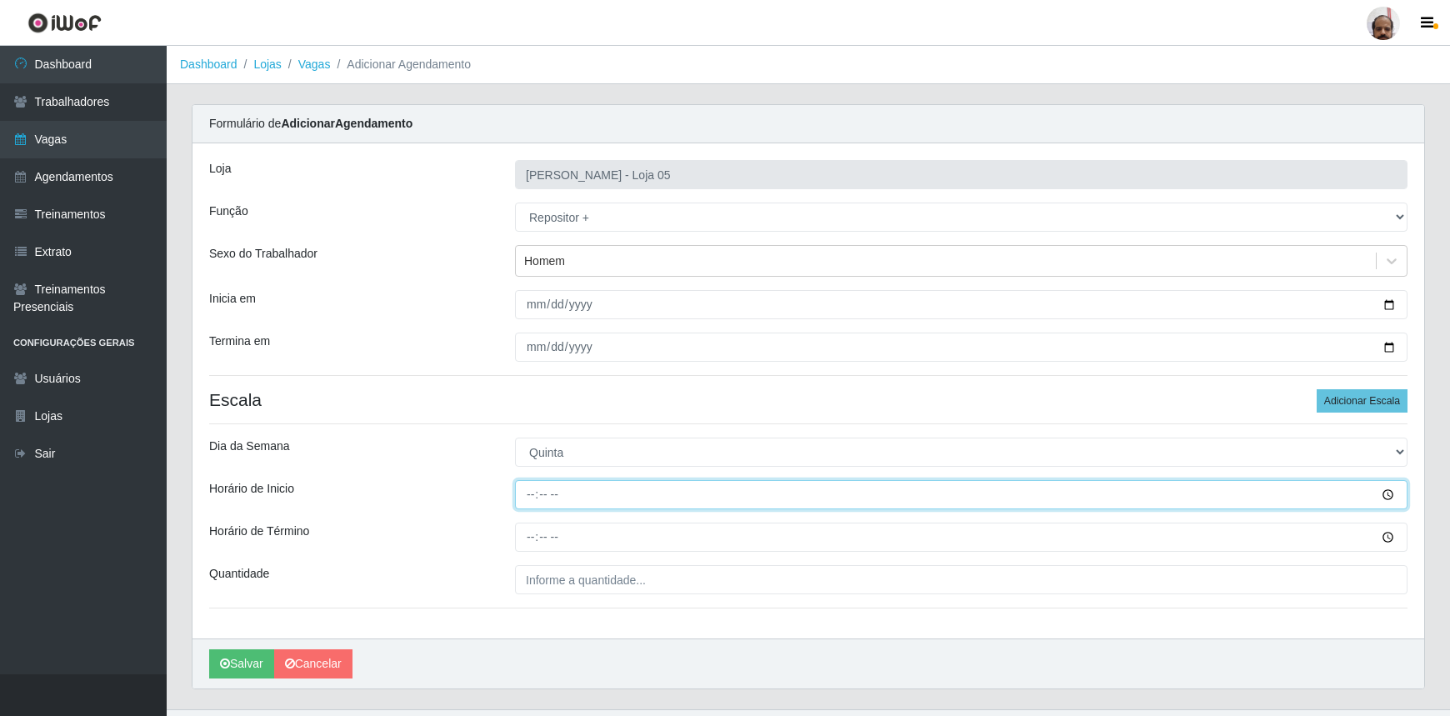
click at [1388, 497] on input "Horário de Inicio" at bounding box center [961, 494] width 893 height 29
click at [526, 492] on input "Horário de Inicio" at bounding box center [961, 494] width 893 height 29
type input "23:00"
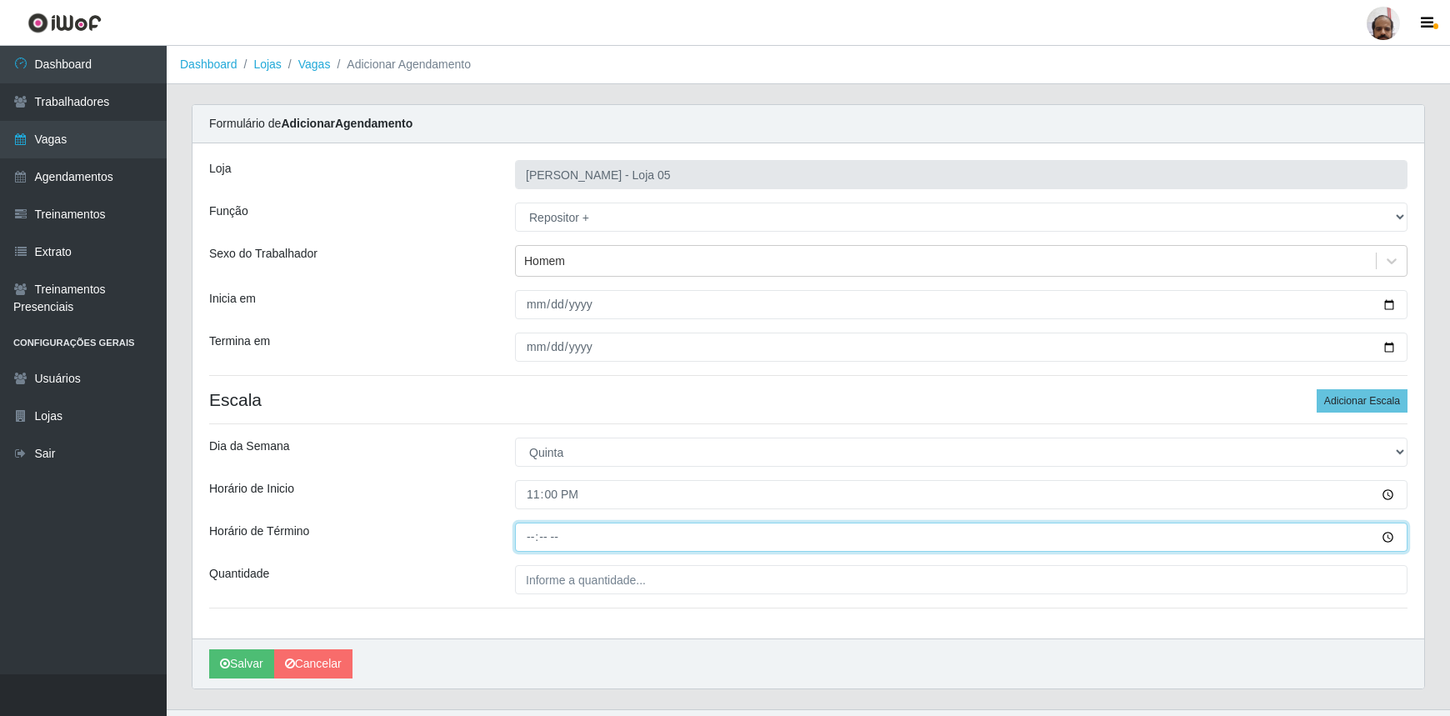
click at [531, 541] on input "Horário de Término" at bounding box center [961, 537] width 893 height 29
type input "05:00"
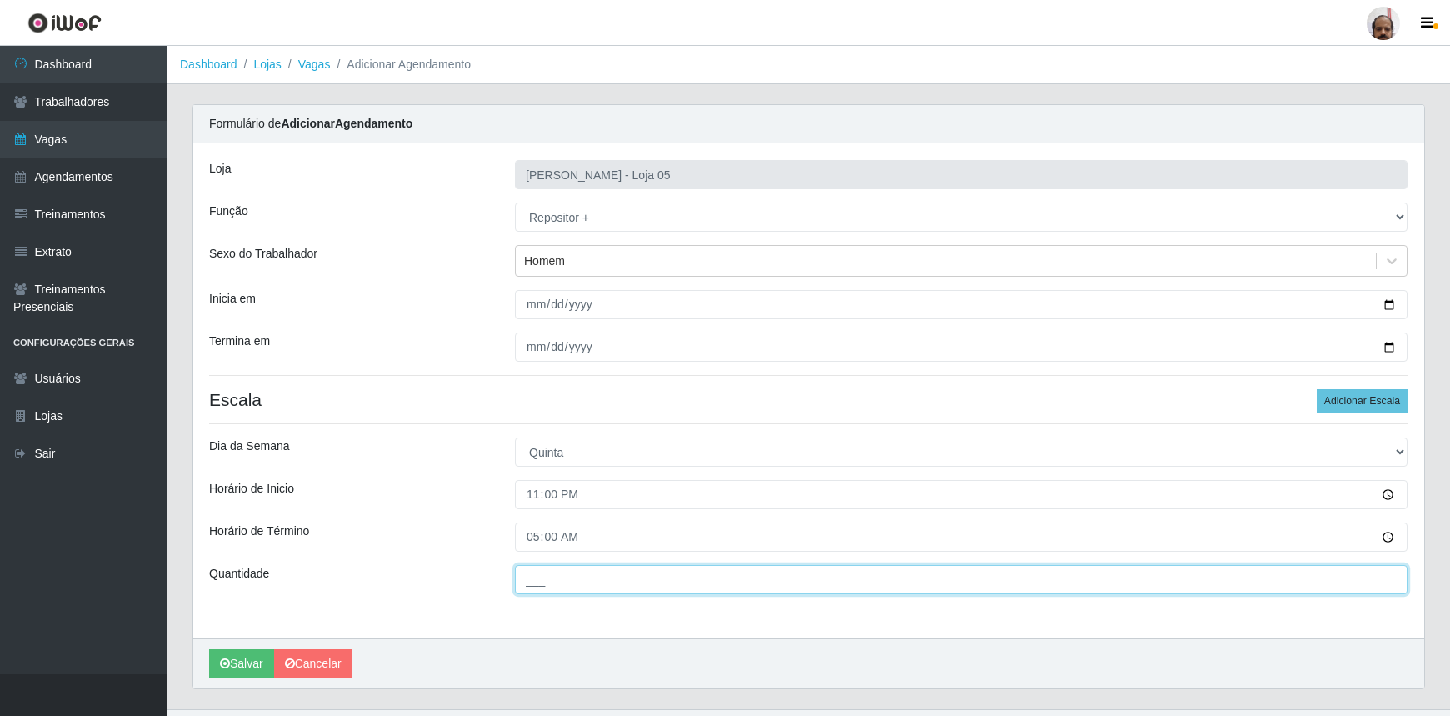
click at [662, 587] on input "___" at bounding box center [961, 579] width 893 height 29
type input "6__"
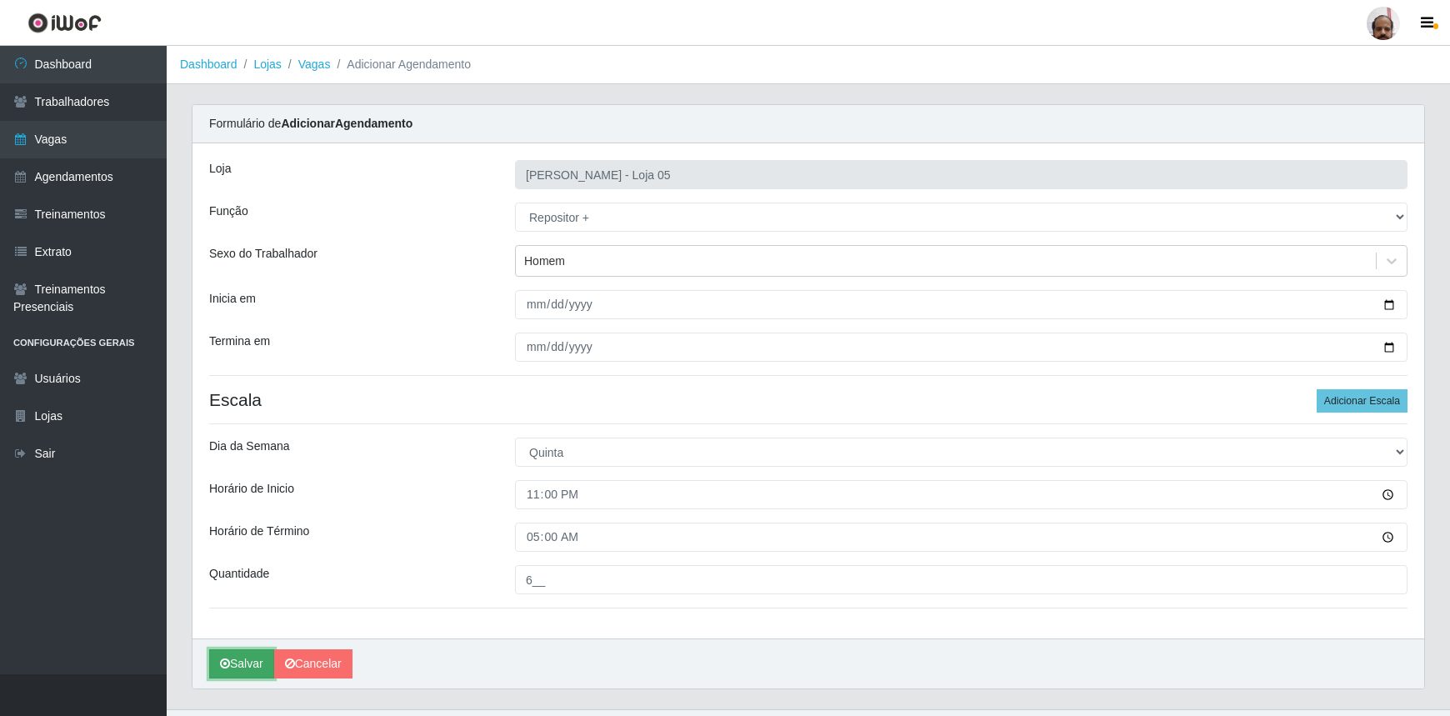
click at [233, 663] on button "Salvar" at bounding box center [241, 663] width 65 height 29
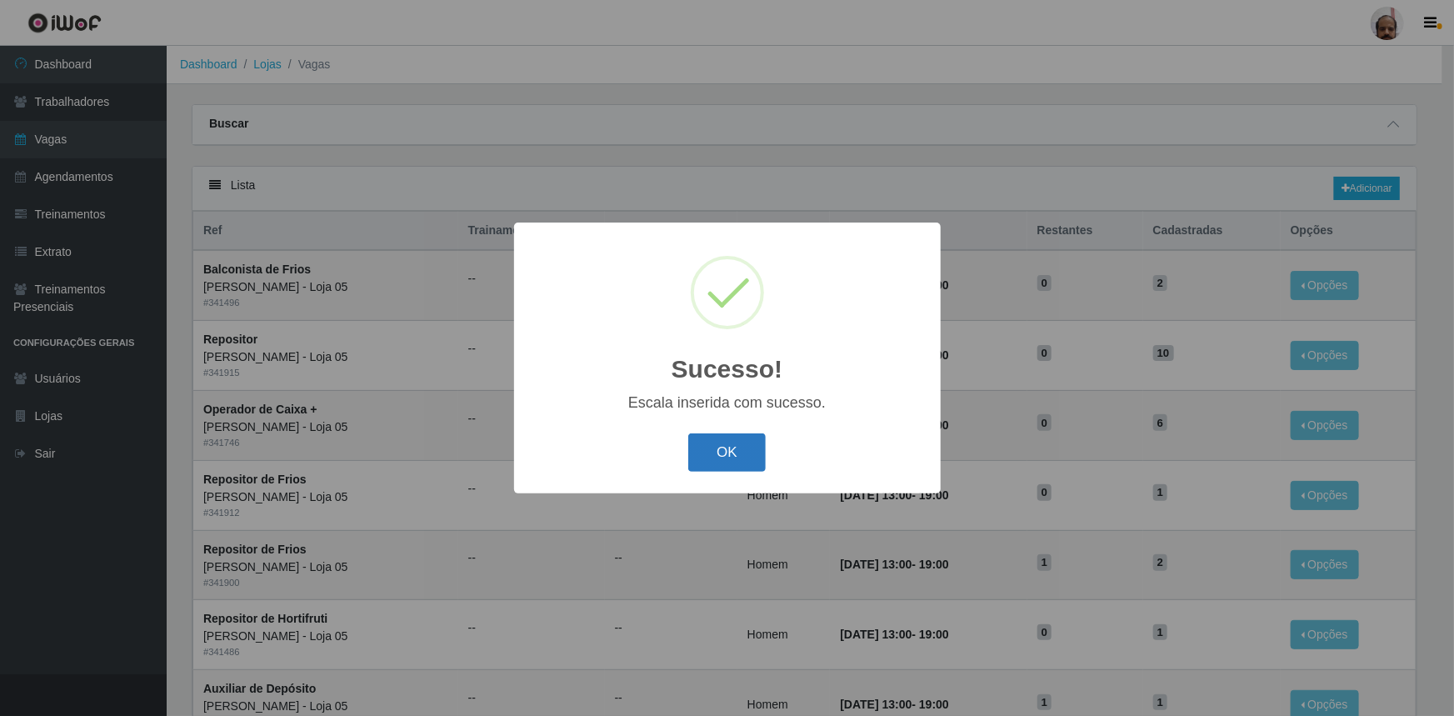
click at [720, 454] on button "OK" at bounding box center [727, 452] width 78 height 39
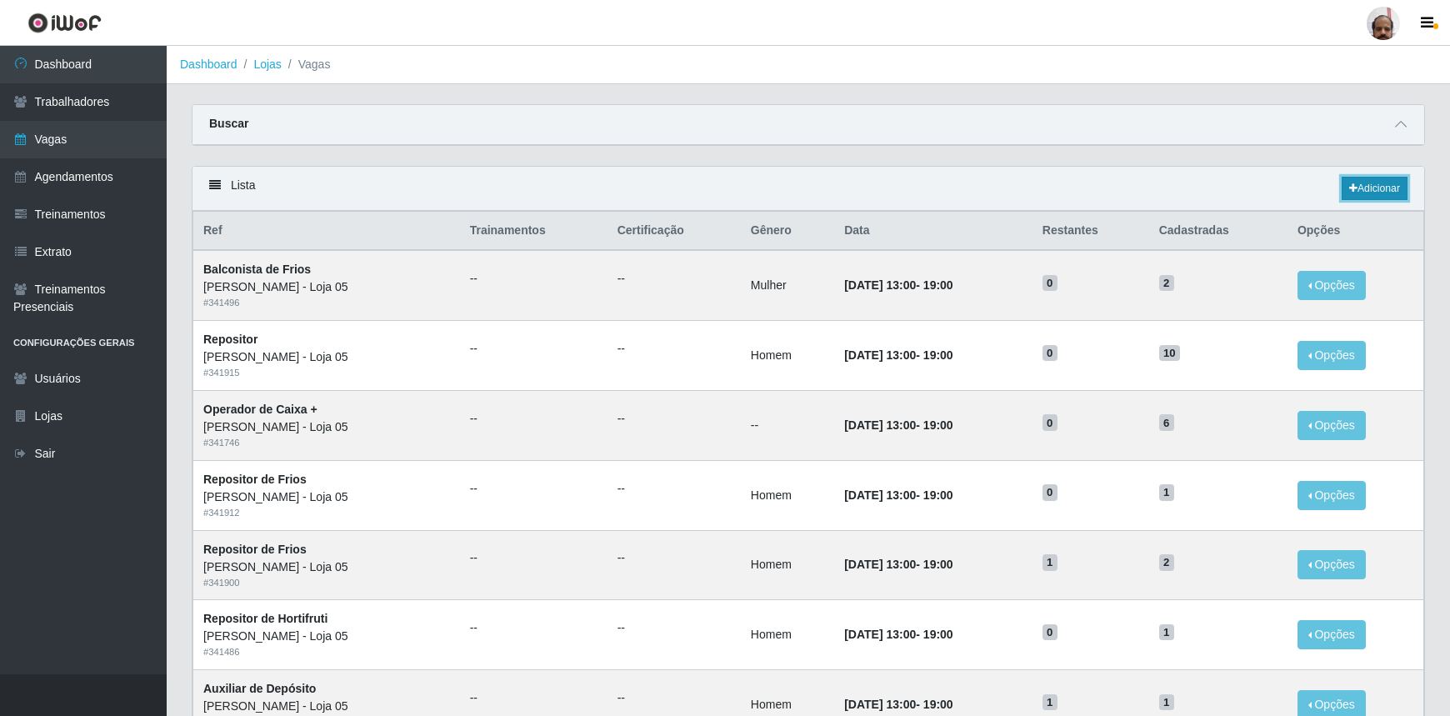
click at [1374, 183] on link "Adicionar" at bounding box center [1375, 188] width 66 height 23
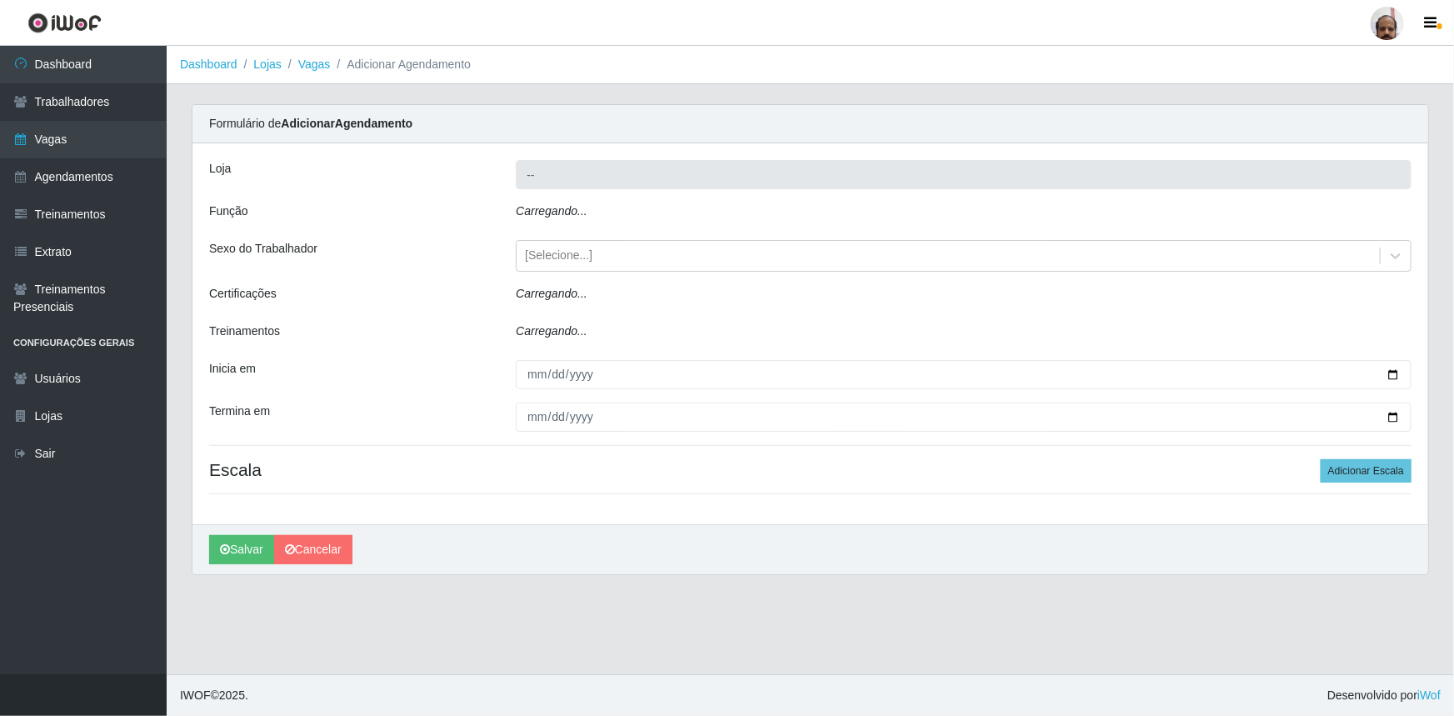
type input "[PERSON_NAME] - Loja 05"
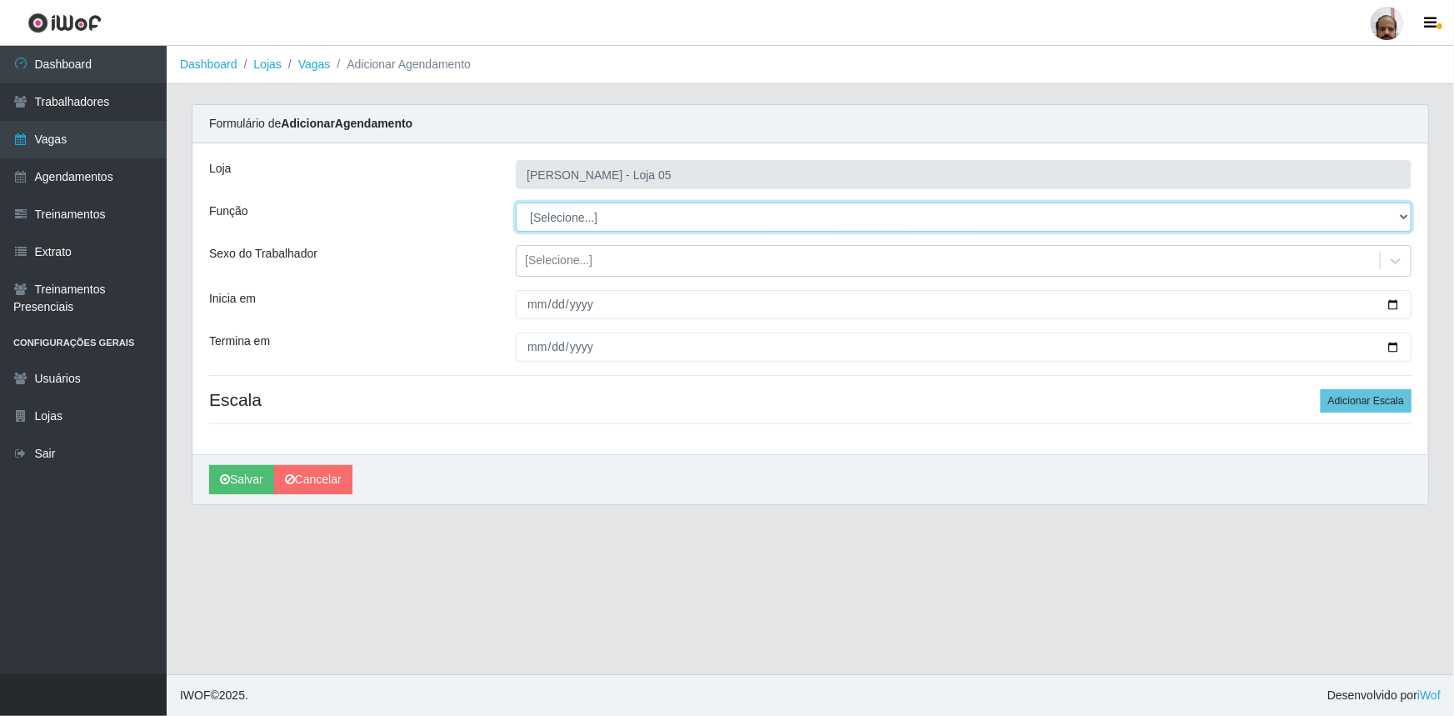
click at [1404, 218] on select "[Selecione...] ASG ASG + ASG ++ Auxiliar de Depósito Auxiliar de Depósito + Aux…" at bounding box center [964, 217] width 896 height 29
select select "82"
click at [516, 203] on select "[Selecione...] ASG ASG + ASG ++ Auxiliar de Depósito Auxiliar de Depósito + Aux…" at bounding box center [964, 217] width 896 height 29
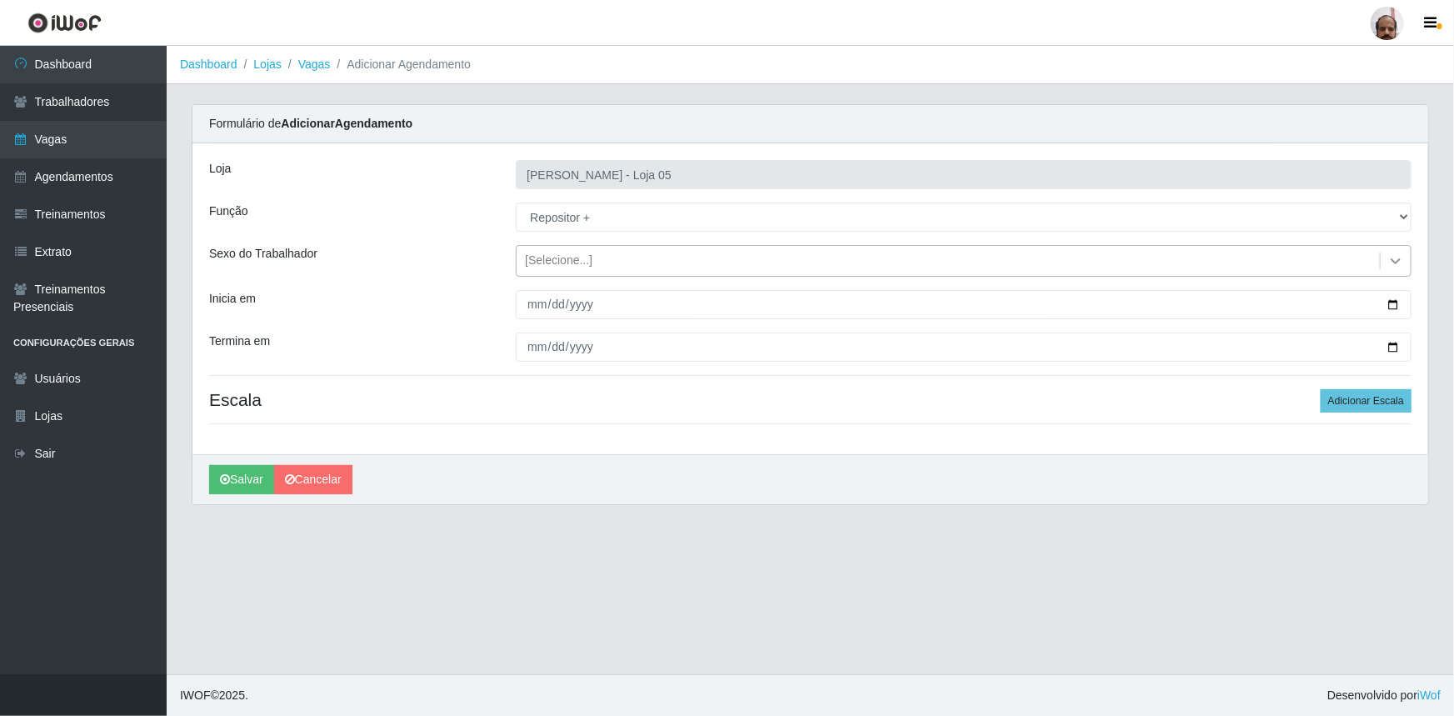
click at [1400, 256] on icon at bounding box center [1396, 261] width 17 height 17
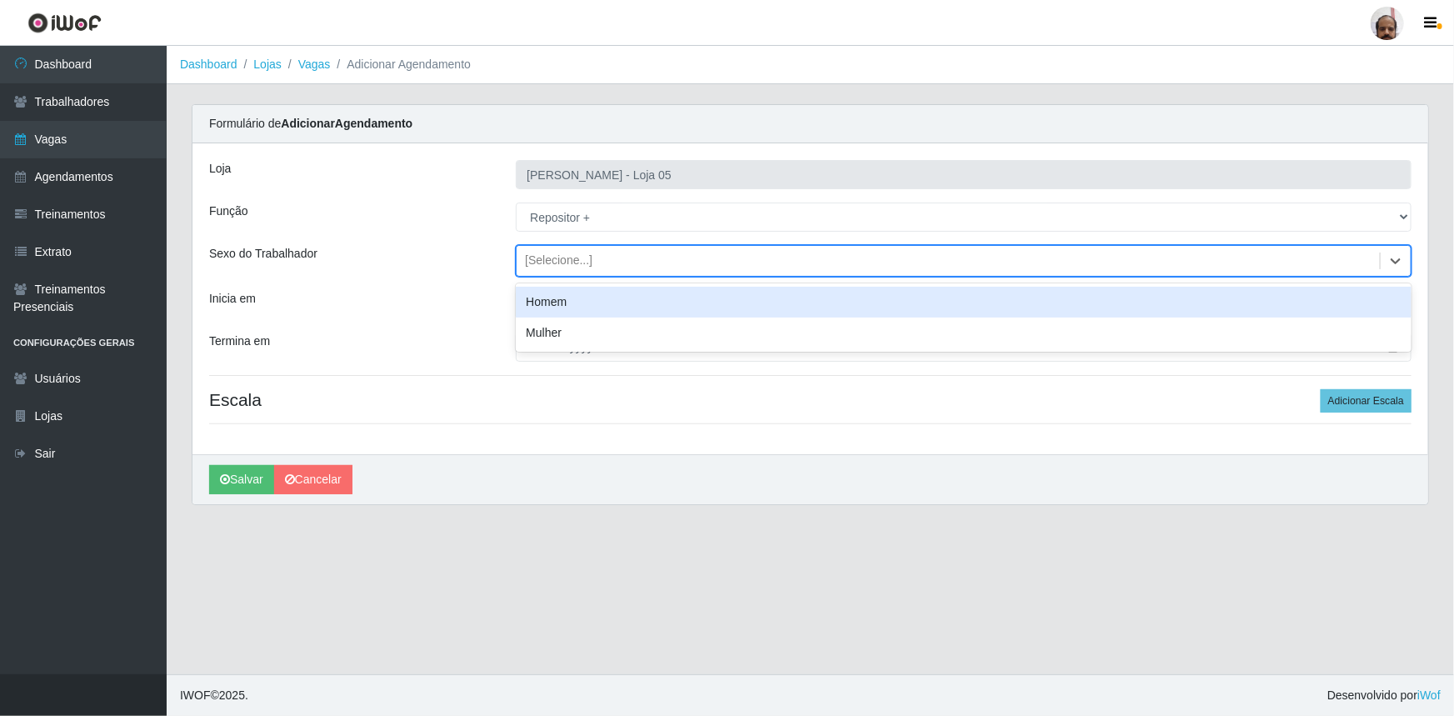
click at [562, 308] on div "Homem" at bounding box center [964, 302] width 896 height 31
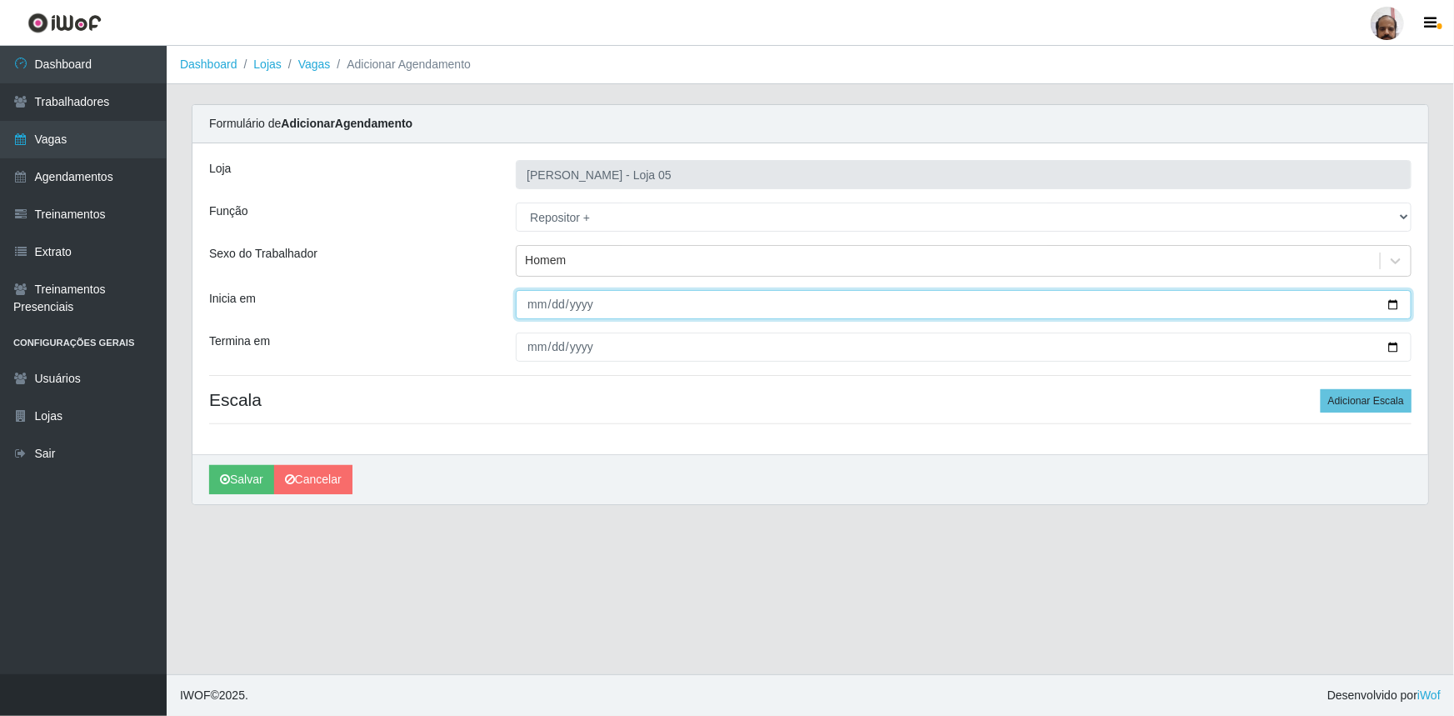
click at [1399, 302] on input "Inicia em" at bounding box center [964, 304] width 896 height 29
type input "[DATE]"
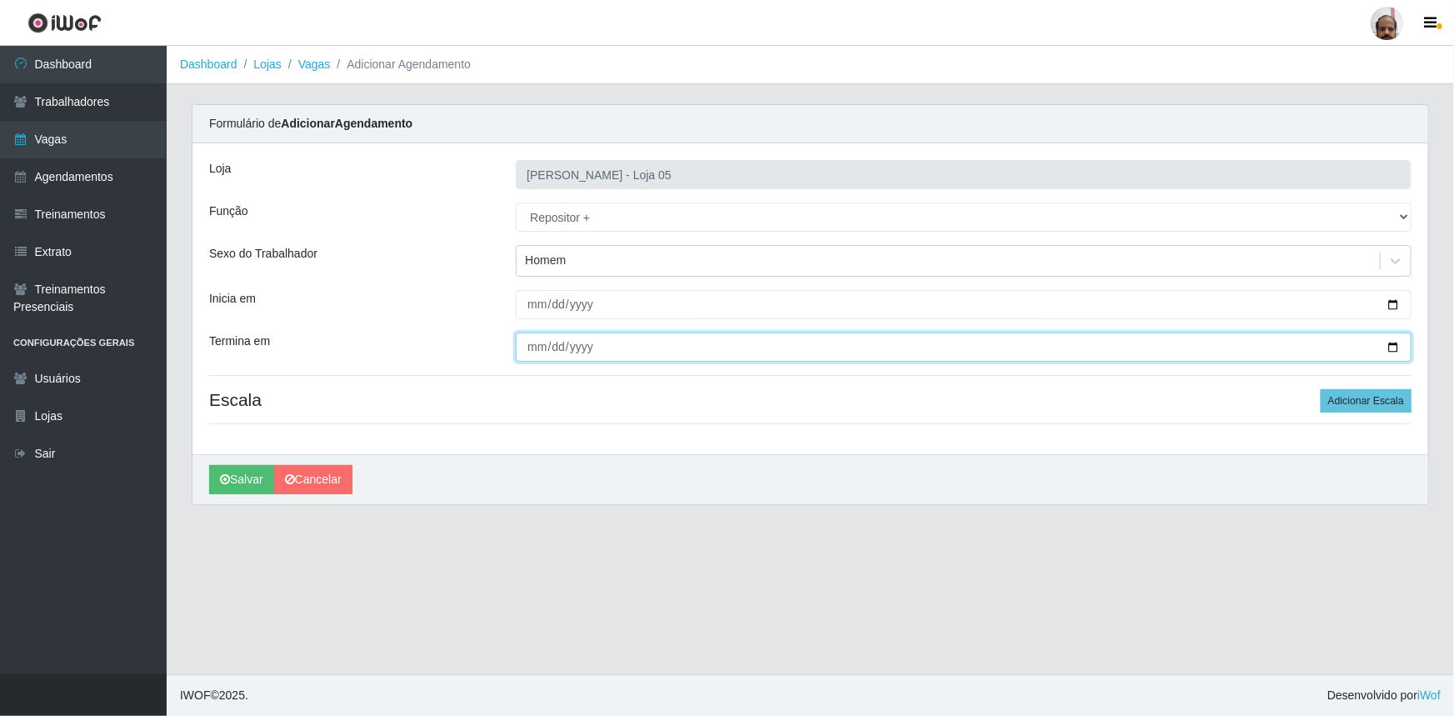
click at [1402, 352] on input "Termina em" at bounding box center [964, 347] width 896 height 29
click at [1399, 344] on input "Termina em" at bounding box center [964, 347] width 896 height 29
type input "[DATE]"
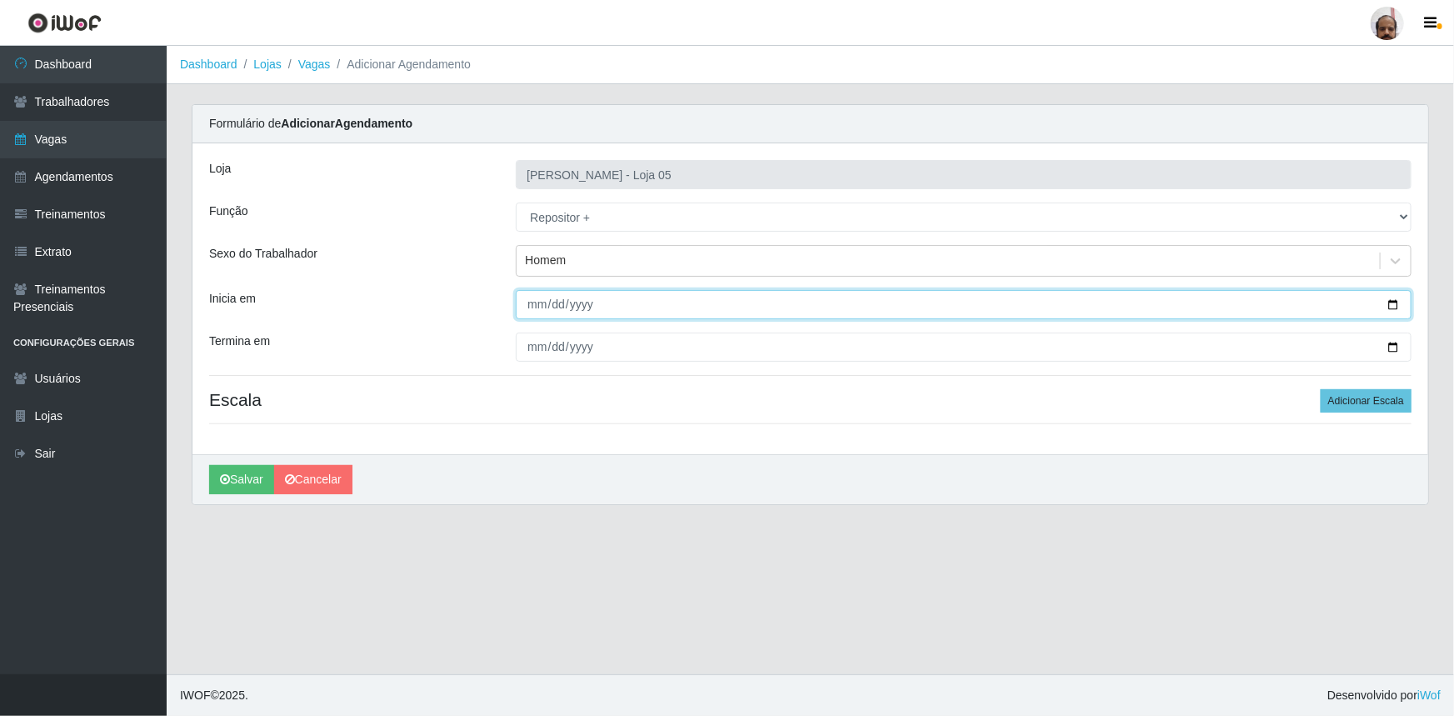
click at [1394, 306] on input "[DATE]" at bounding box center [964, 304] width 896 height 29
click at [938, 537] on main "Dashboard Lojas Vagas Adicionar Agendamento Carregando... Formulário de Adicion…" at bounding box center [811, 360] width 1288 height 628
click at [1367, 403] on button "Adicionar Escala" at bounding box center [1366, 400] width 91 height 23
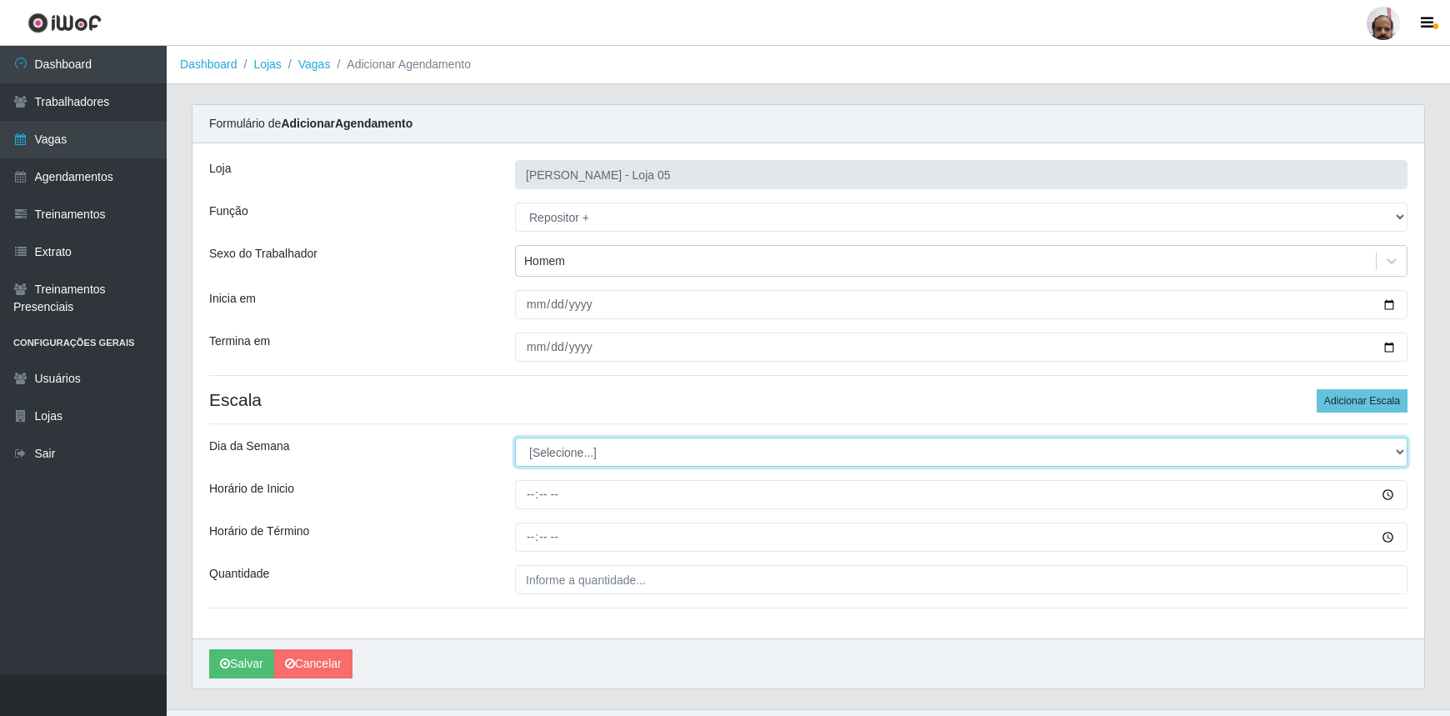
click at [1400, 452] on select "[Selecione...] Segunda Terça Quarta Quinta Sexta Sábado Domingo" at bounding box center [961, 452] width 893 height 29
select select "5"
click at [515, 438] on select "[Selecione...] Segunda Terça Quarta Quinta Sexta Sábado Domingo" at bounding box center [961, 452] width 893 height 29
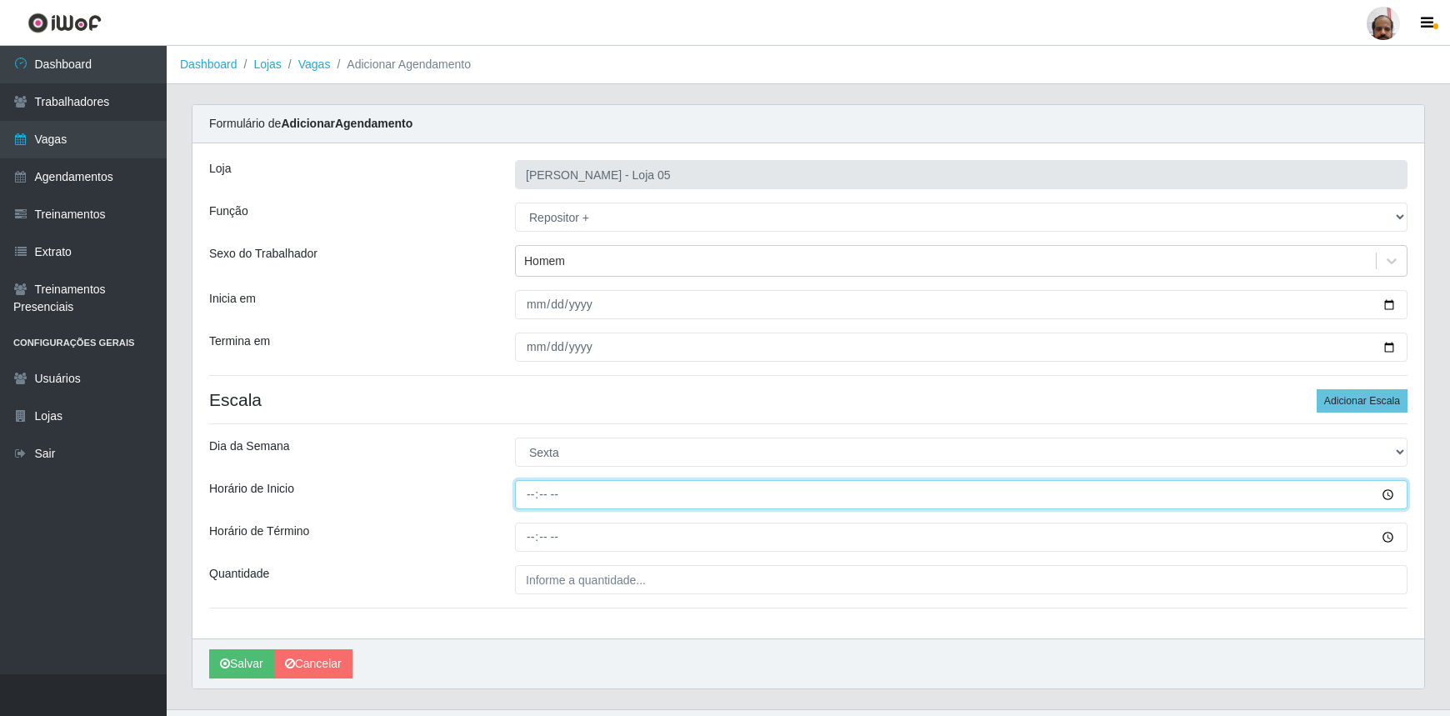
click at [544, 493] on input "Horário de Inicio" at bounding box center [961, 494] width 893 height 29
type input "23:00"
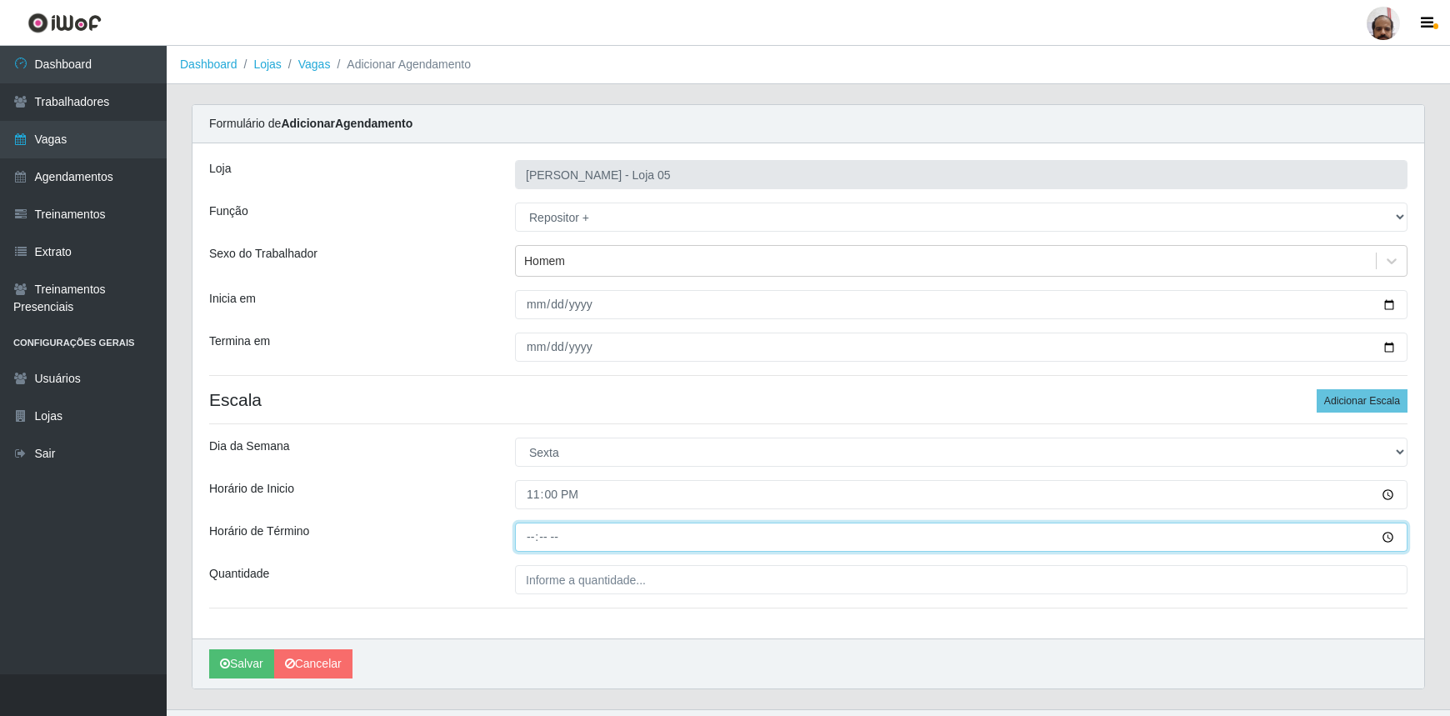
click at [533, 541] on input "Horário de Término" at bounding box center [961, 537] width 893 height 29
type input "05:00"
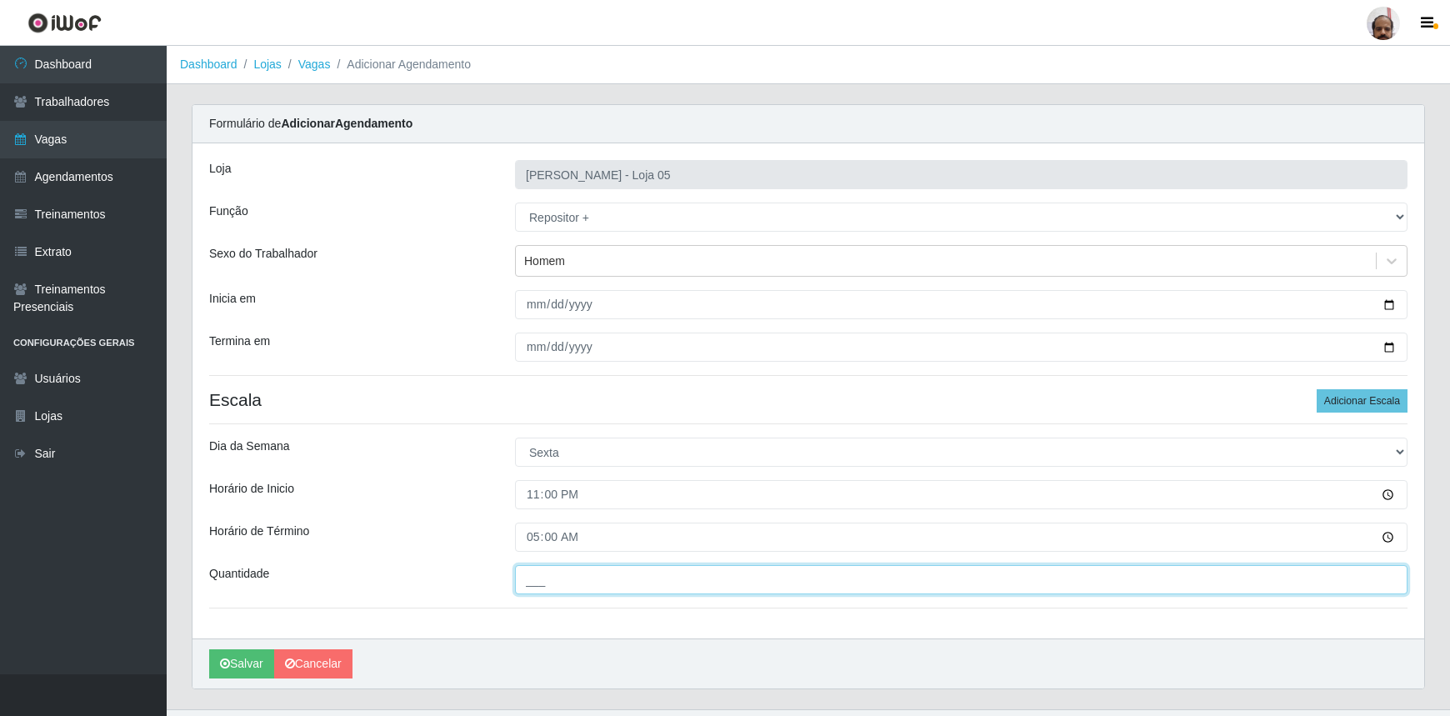
click at [558, 578] on input "___" at bounding box center [961, 579] width 893 height 29
type input "6__"
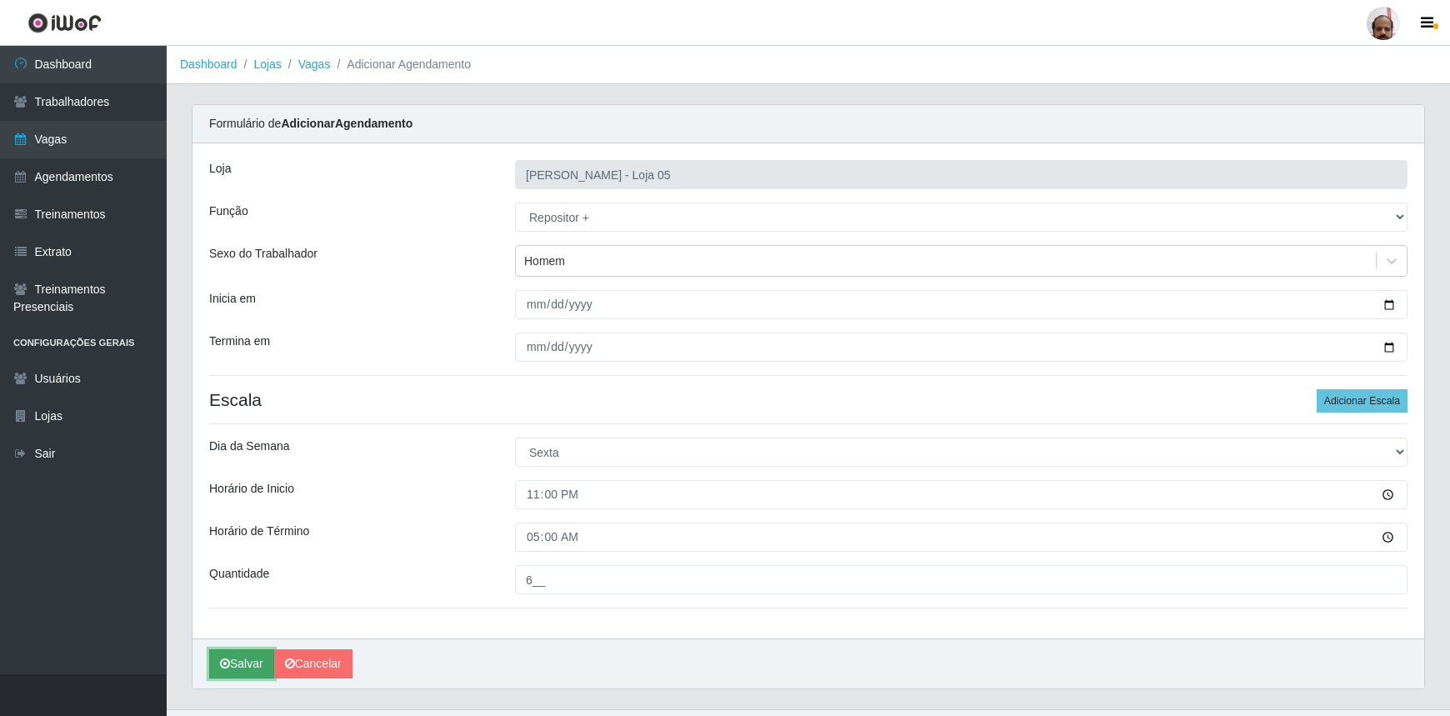
click at [234, 674] on button "Salvar" at bounding box center [241, 663] width 65 height 29
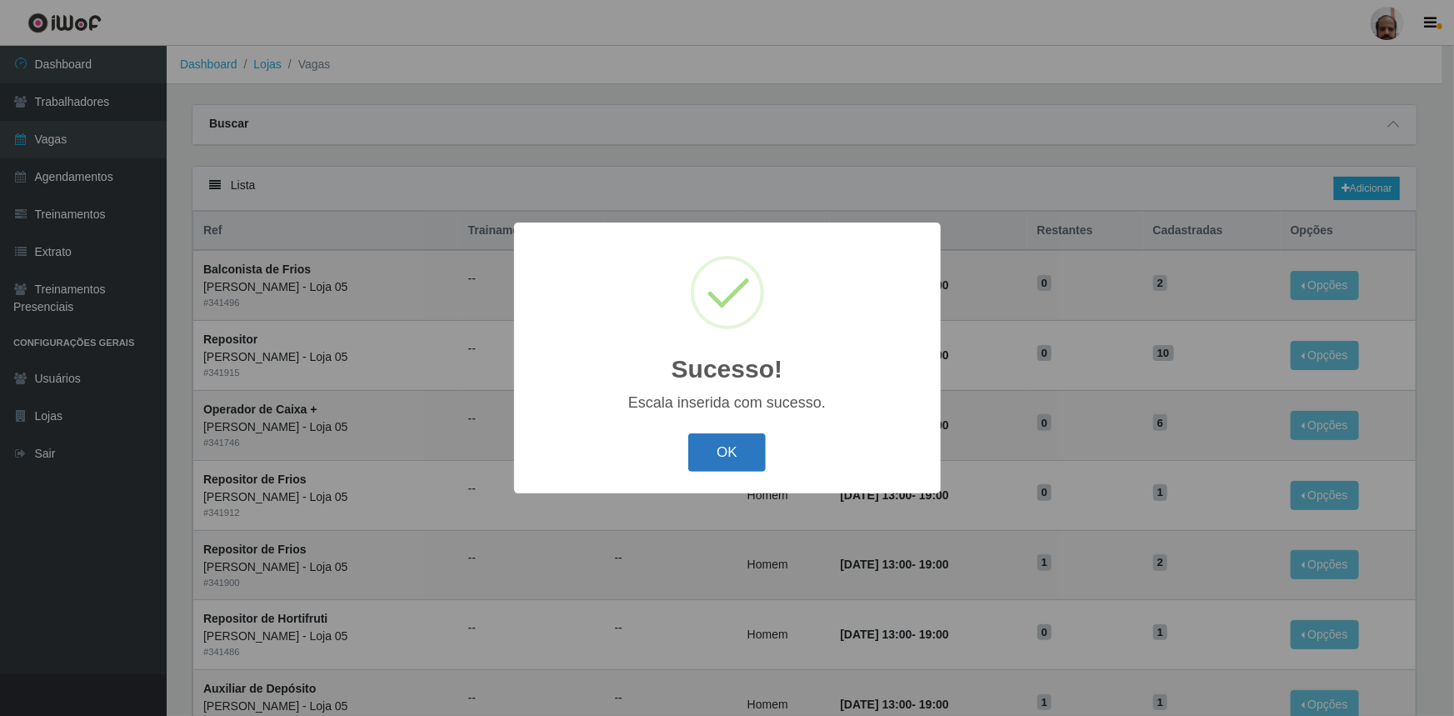
click at [723, 451] on button "OK" at bounding box center [727, 452] width 78 height 39
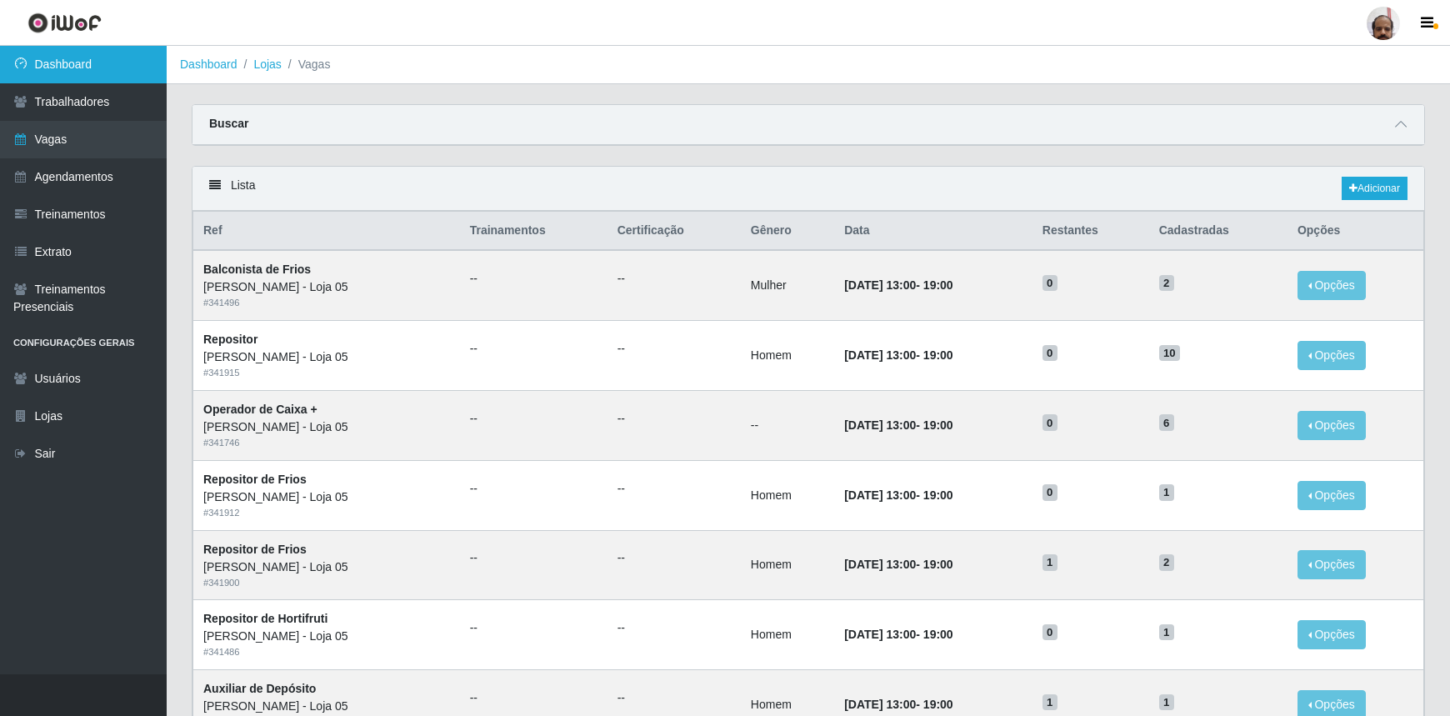
click at [92, 62] on link "Dashboard" at bounding box center [83, 65] width 167 height 38
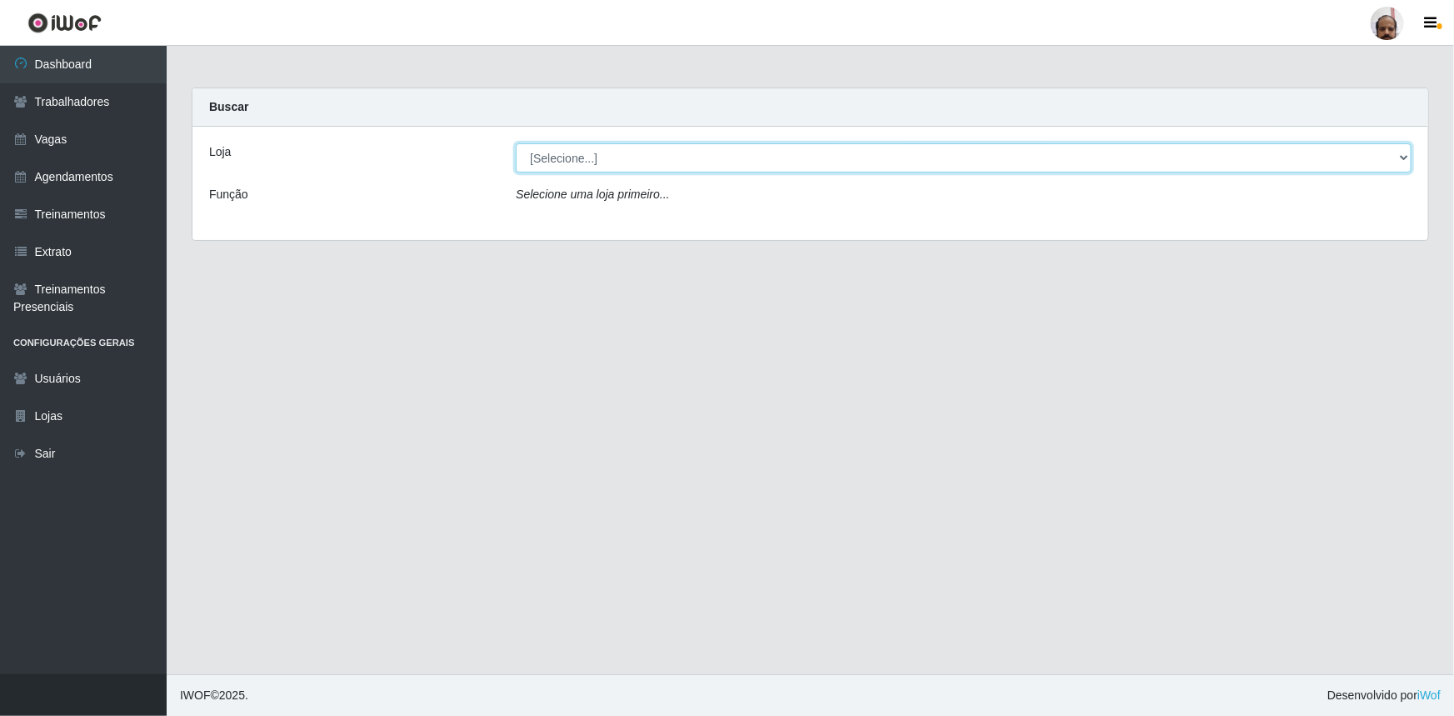
click at [1397, 162] on select "[Selecione...] Mar Vermelho - Loja 05" at bounding box center [964, 157] width 896 height 29
select select "252"
click at [516, 143] on select "[Selecione...] Mar Vermelho - Loja 05" at bounding box center [964, 157] width 896 height 29
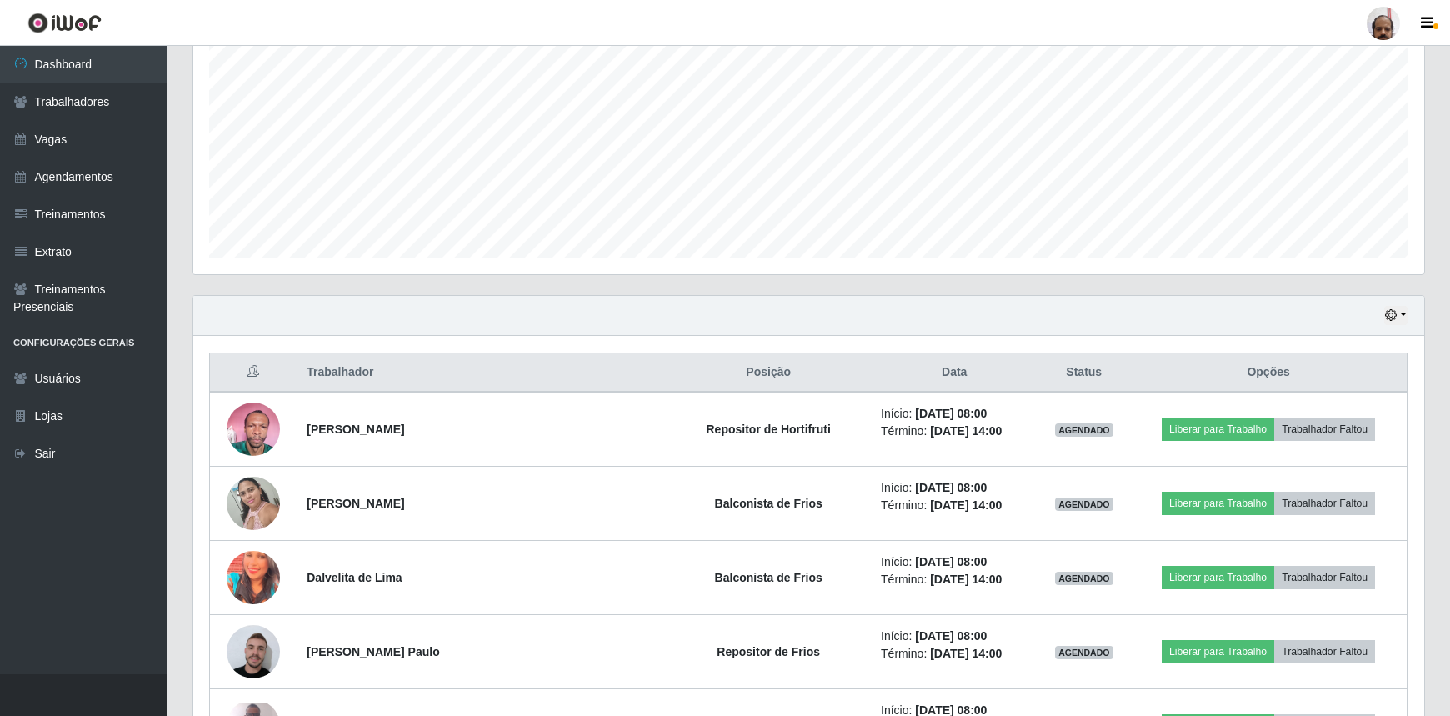
scroll to position [378, 0]
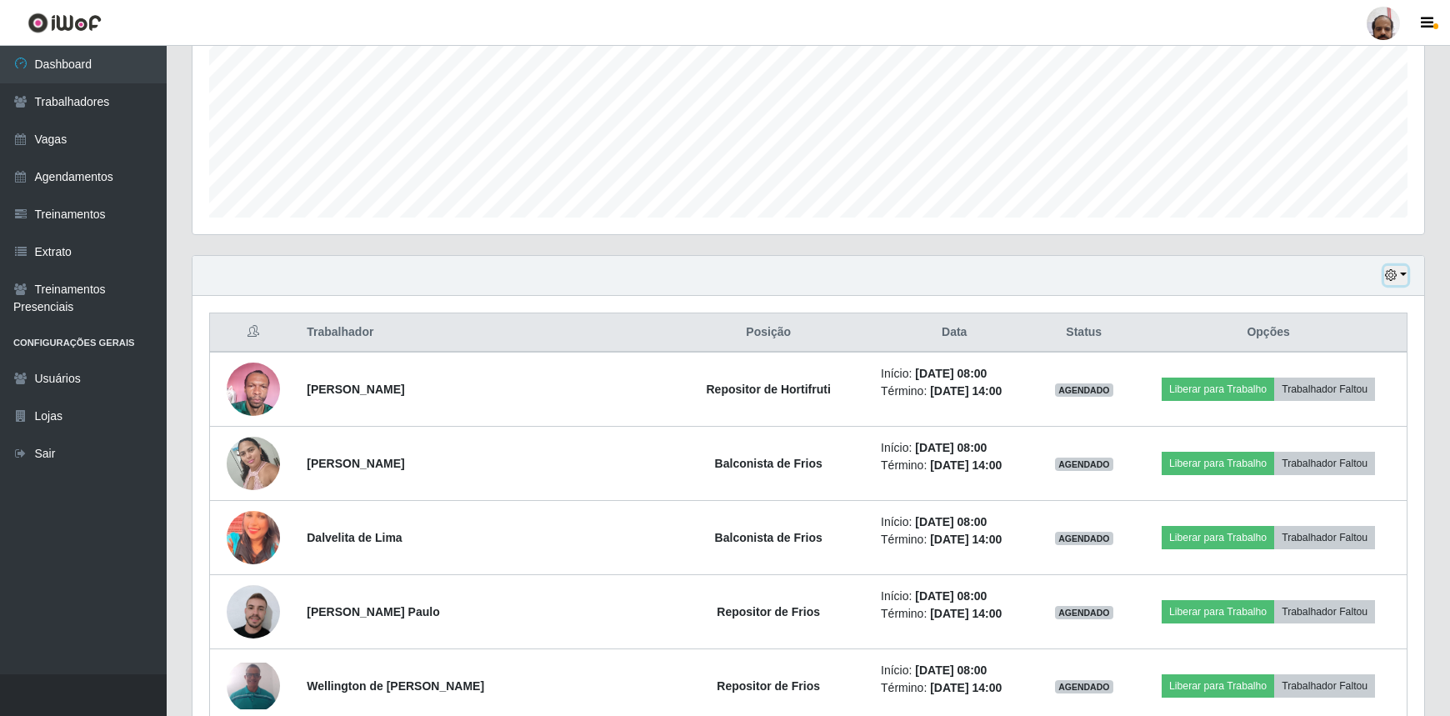
click at [1400, 272] on button "button" at bounding box center [1395, 275] width 23 height 19
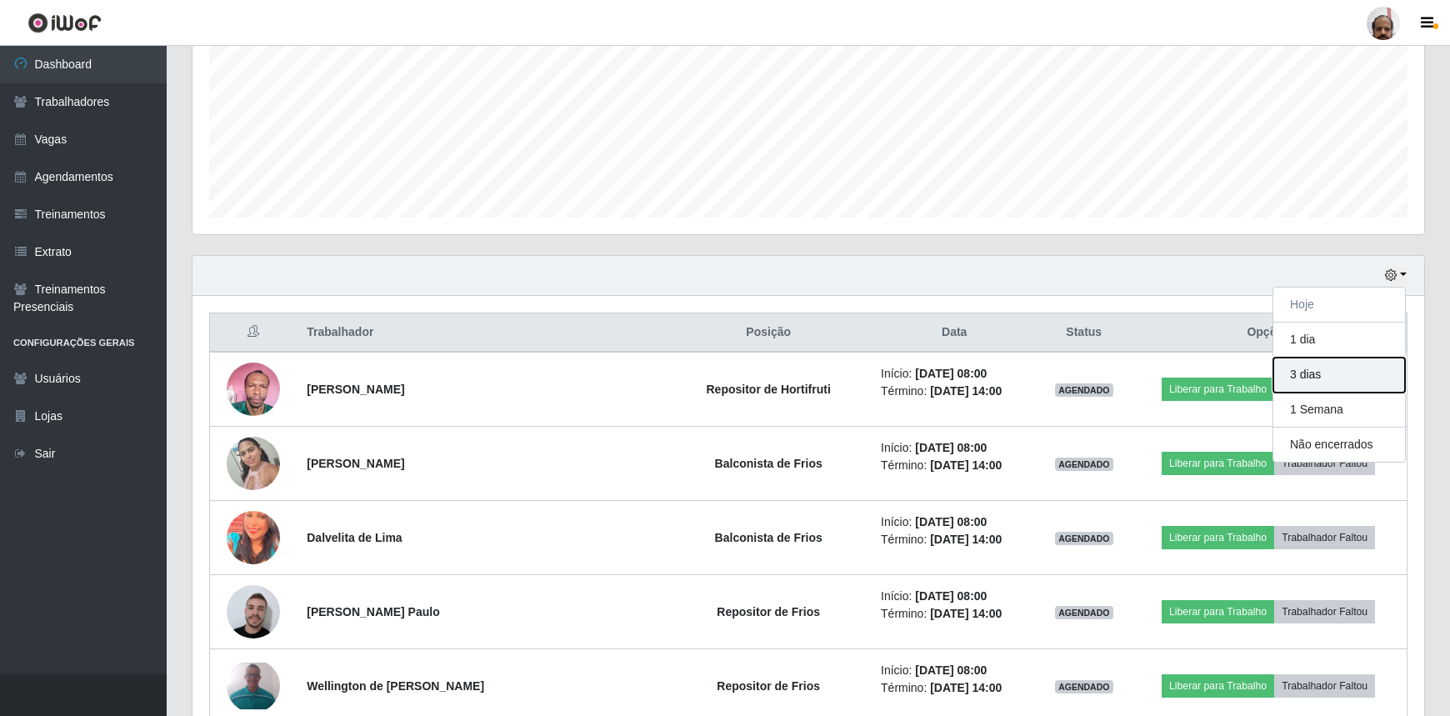
click at [1327, 378] on button "3 dias" at bounding box center [1340, 375] width 132 height 35
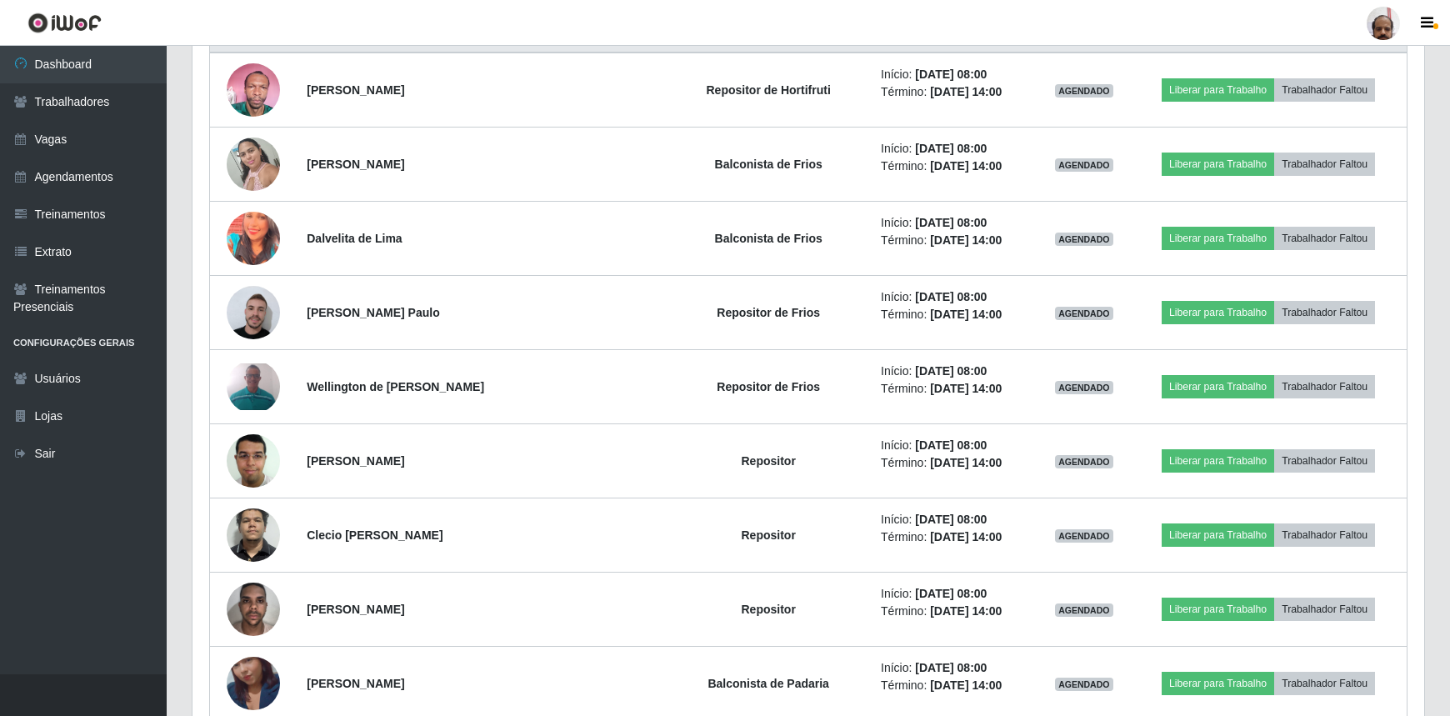
scroll to position [299, 0]
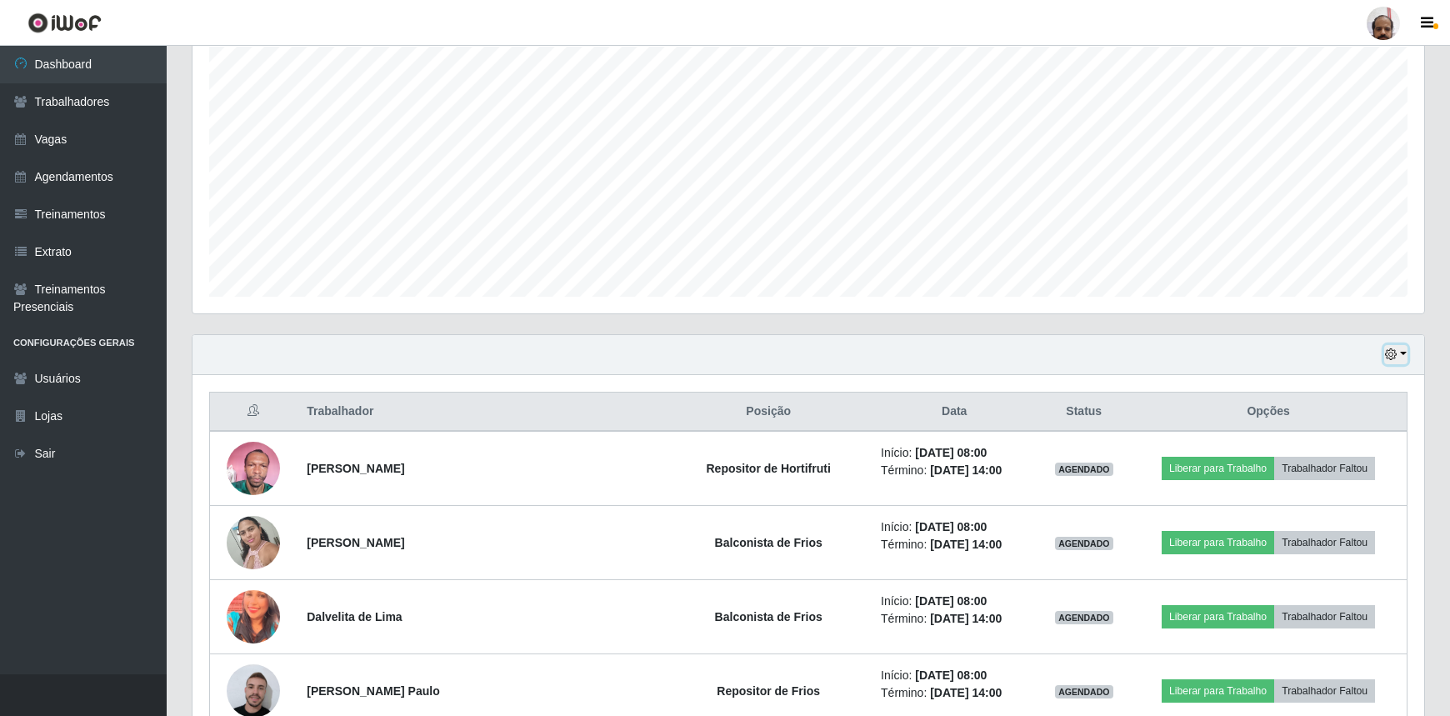
click at [1399, 359] on button "button" at bounding box center [1395, 354] width 23 height 19
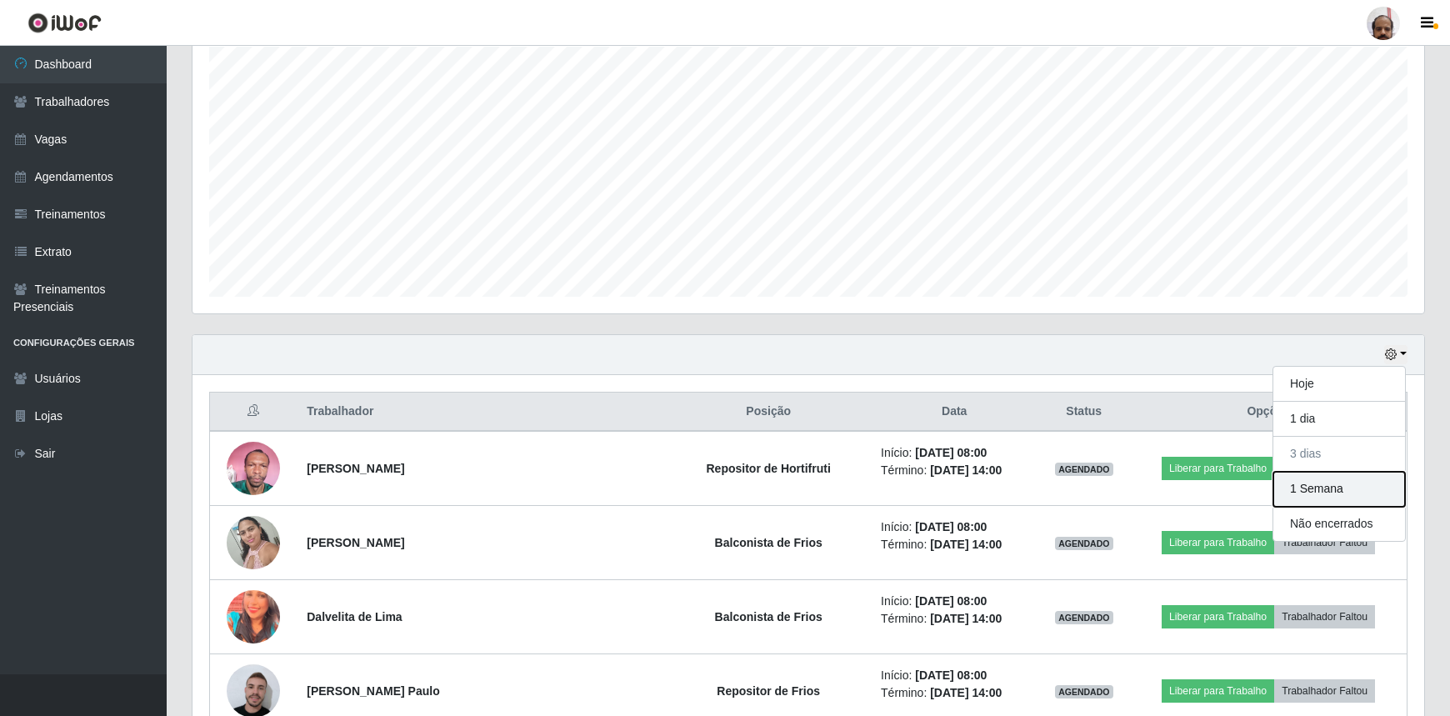
click at [1334, 493] on button "1 Semana" at bounding box center [1340, 489] width 132 height 35
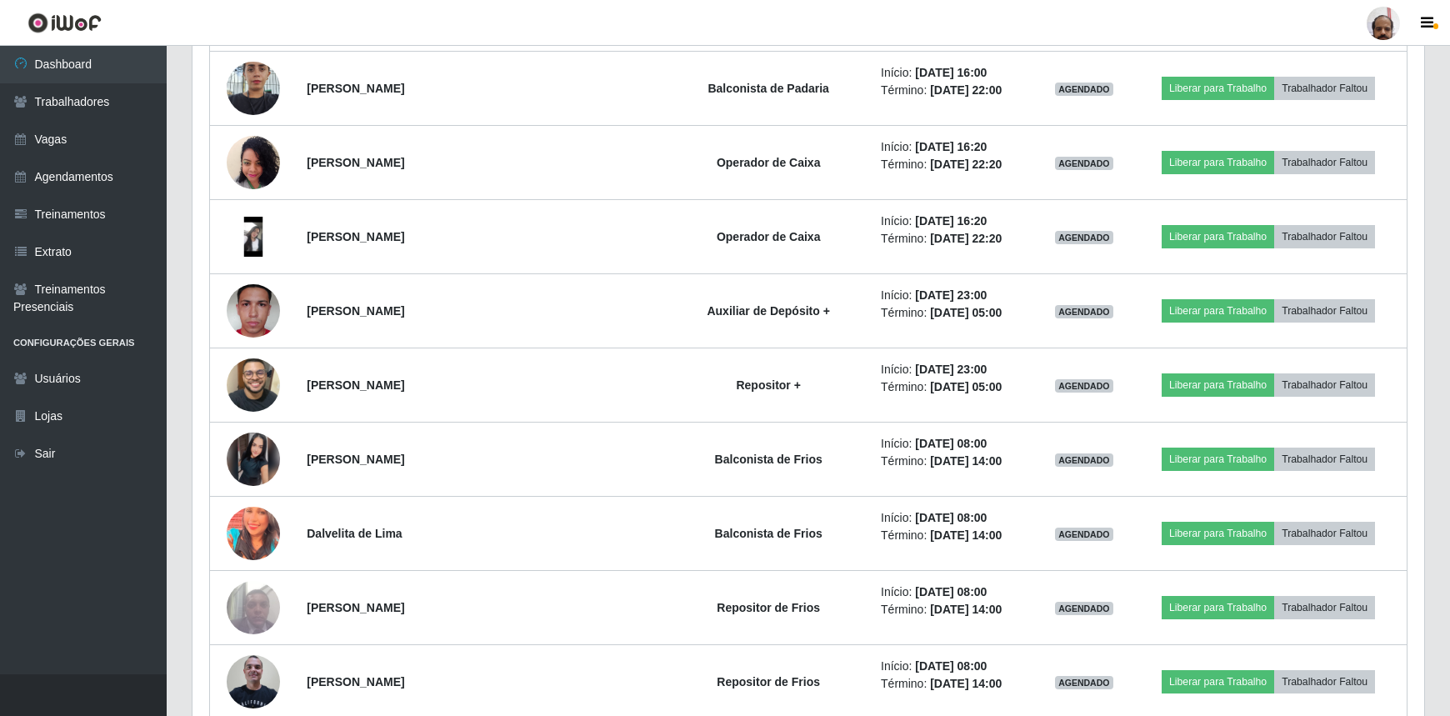
scroll to position [4315, 0]
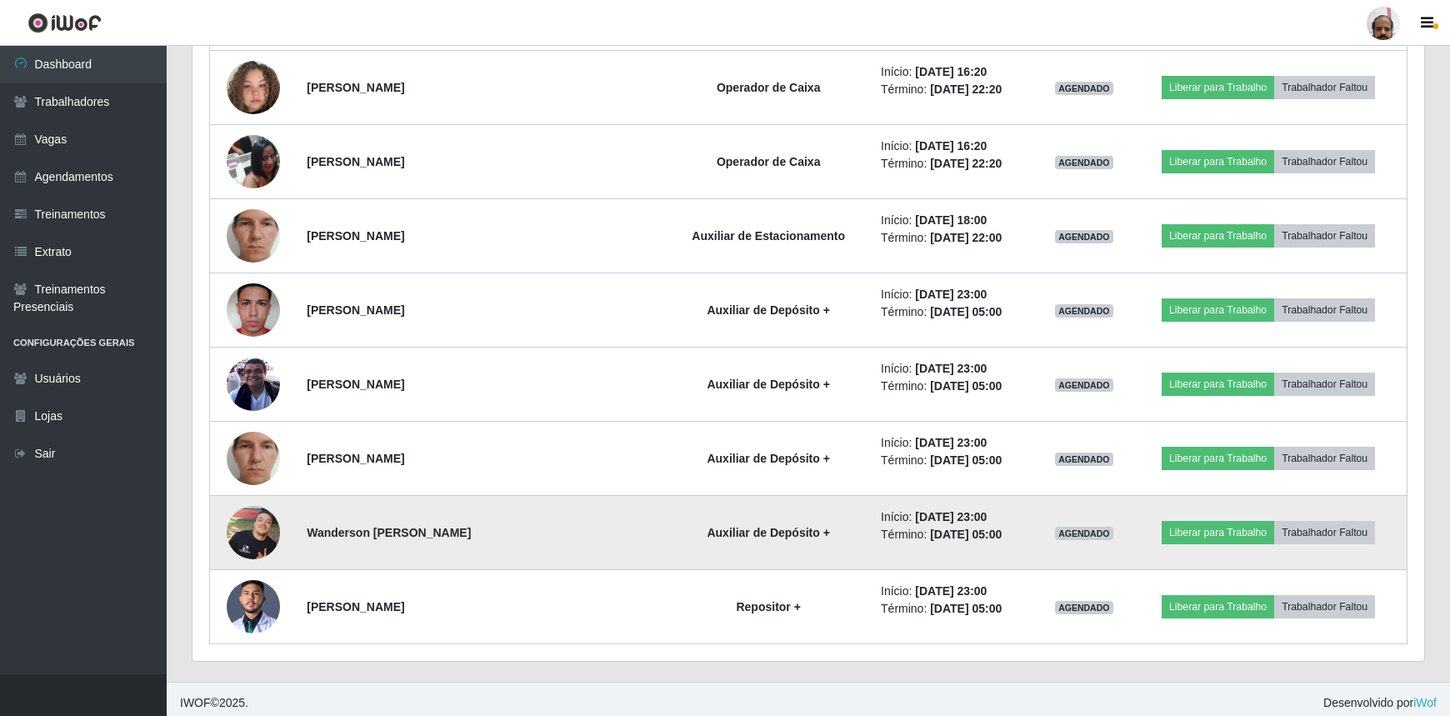
click at [238, 520] on img at bounding box center [253, 532] width 53 height 53
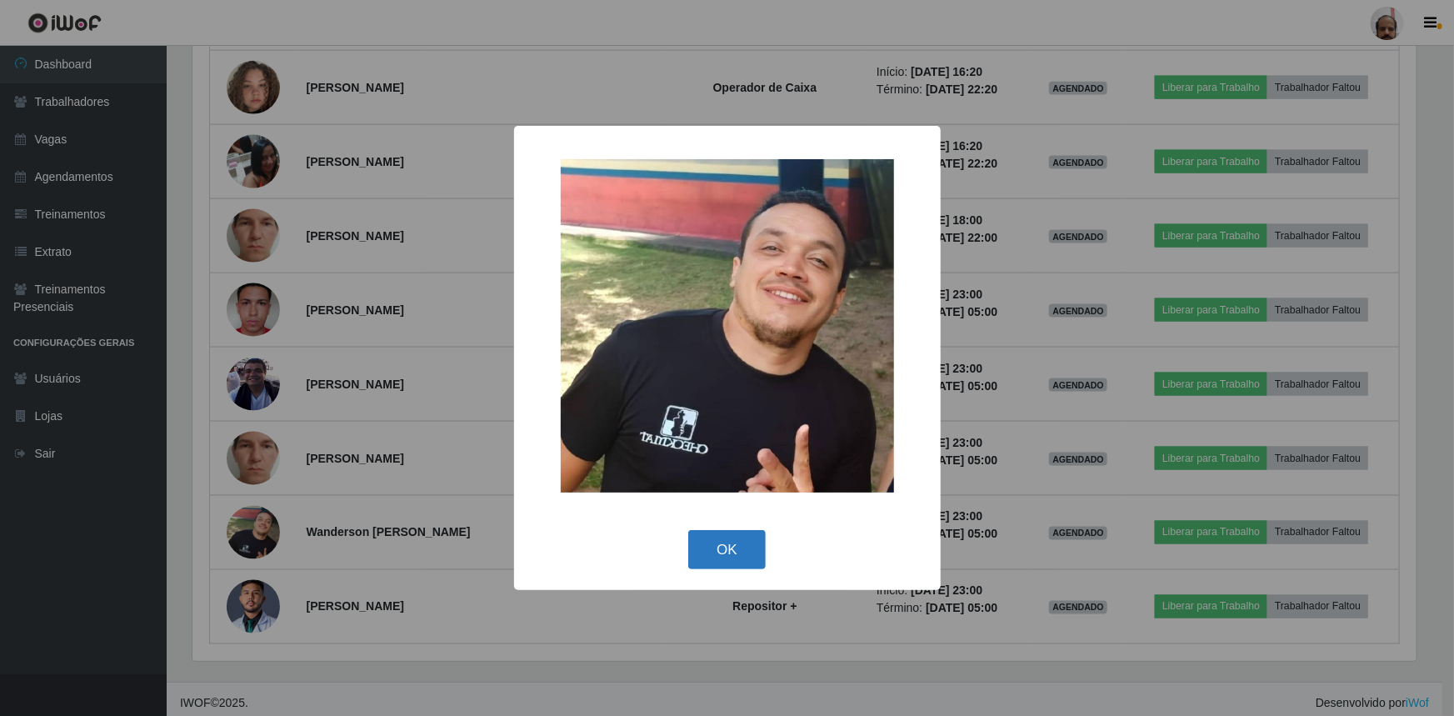
click at [724, 557] on button "OK" at bounding box center [727, 549] width 78 height 39
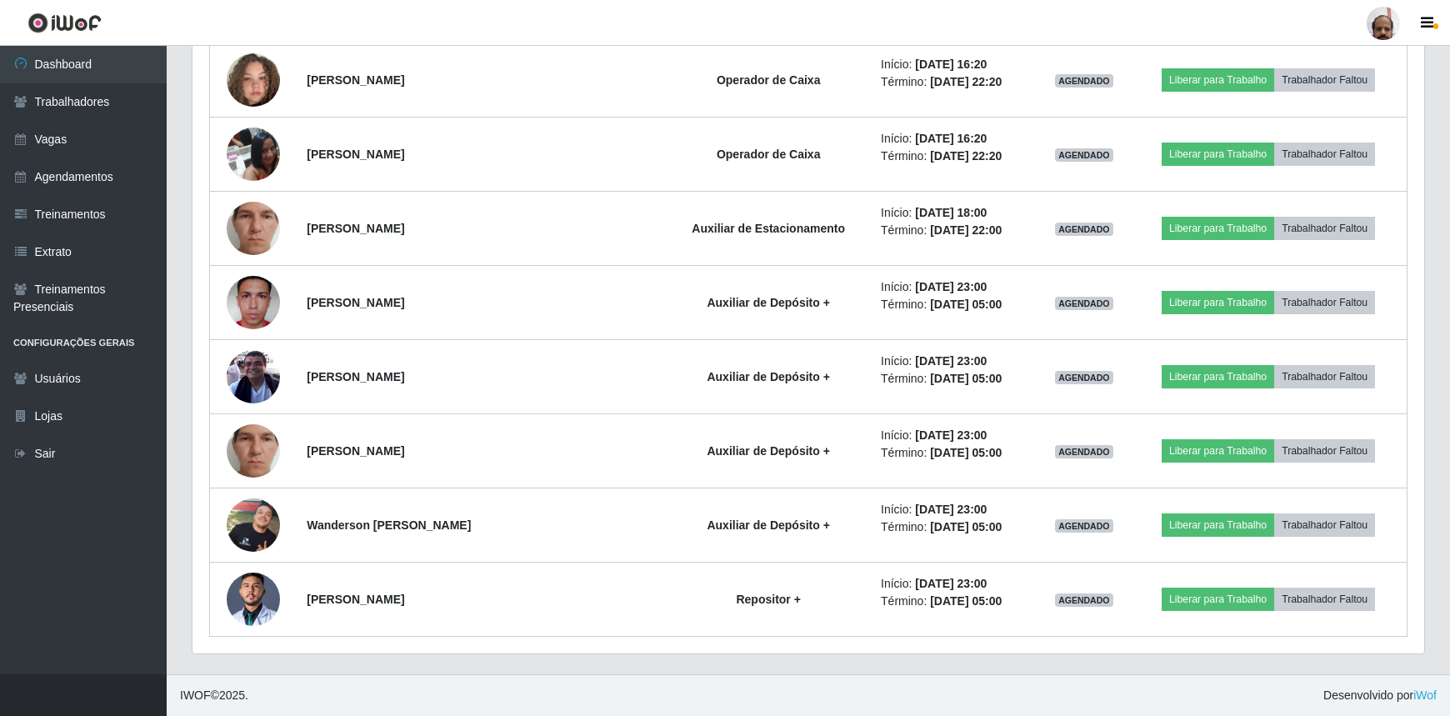
scroll to position [4315, 0]
